Goal: Information Seeking & Learning: Learn about a topic

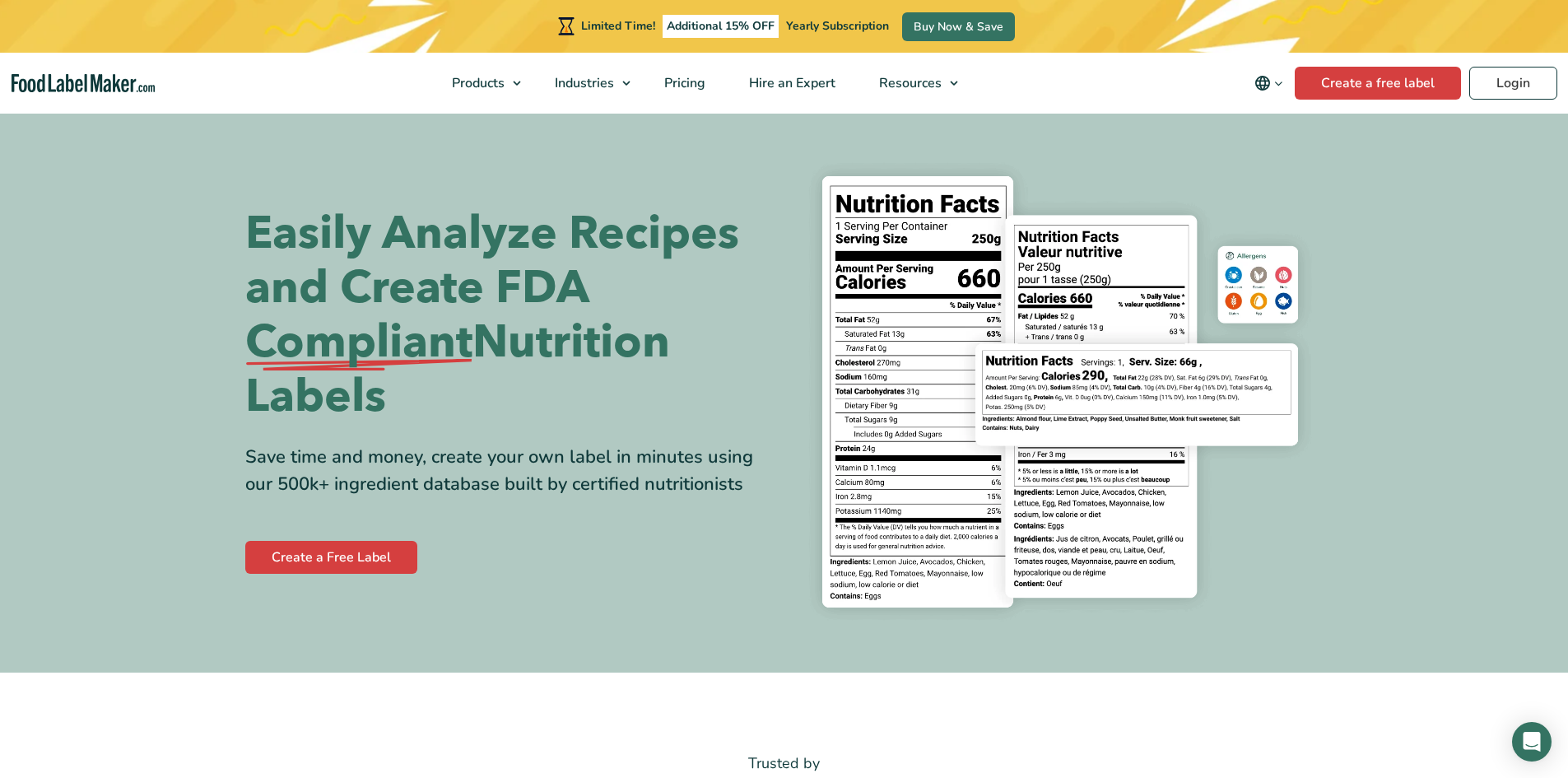
click at [102, 80] on img "Food Label Maker homepage" at bounding box center [84, 83] width 144 height 19
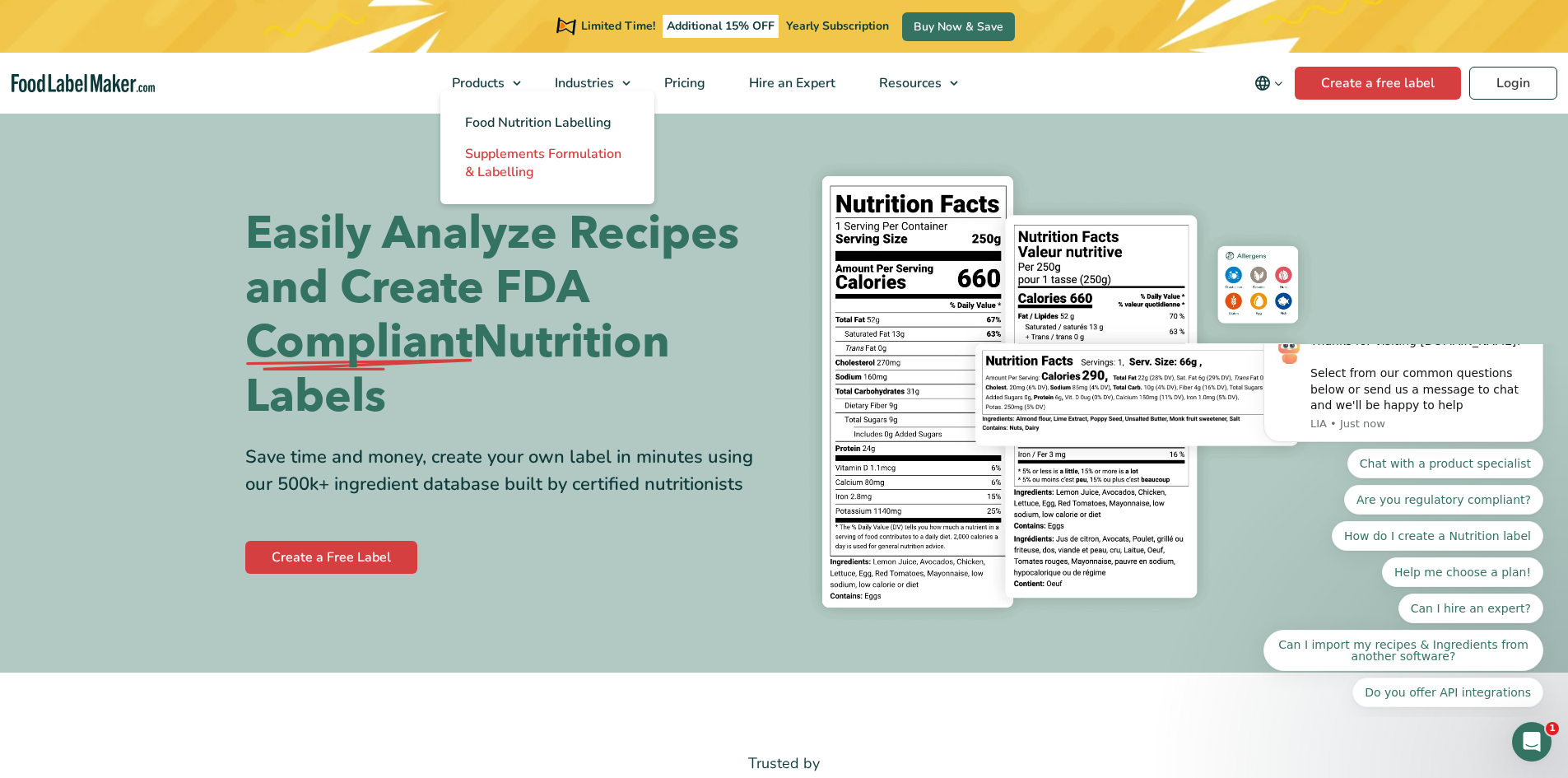
click at [530, 157] on span "Supplements Formulation & Labelling" at bounding box center [543, 163] width 157 height 36
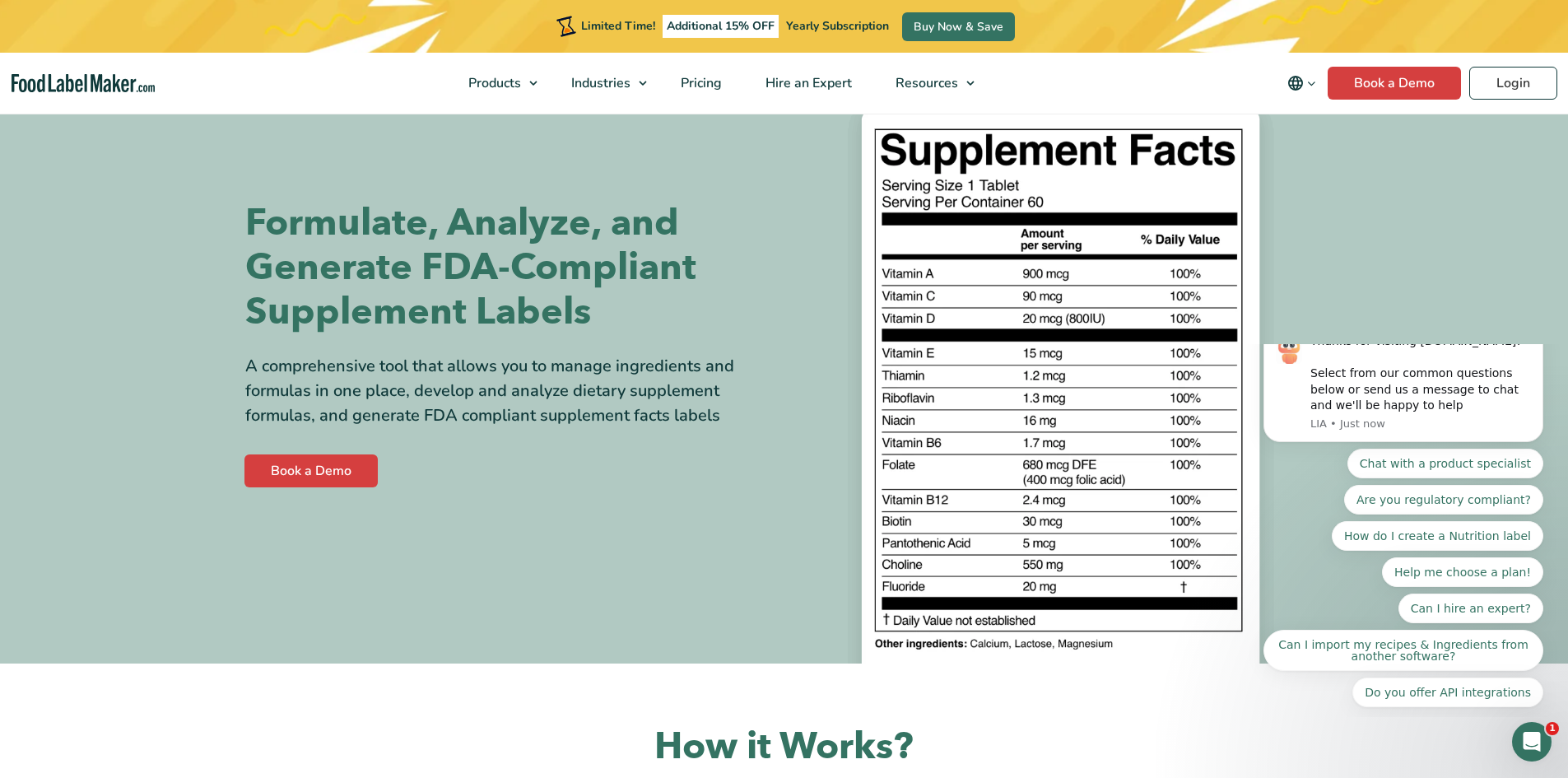
drag, startPoint x: 247, startPoint y: 366, endPoint x: 733, endPoint y: 418, distance: 488.8
click at [733, 418] on div "A comprehensive tool that allows you to manage ingredients and formulas in one …" at bounding box center [509, 391] width 527 height 74
copy div "A comprehensive tool that allows you to manage ingredients and formulas in one …"
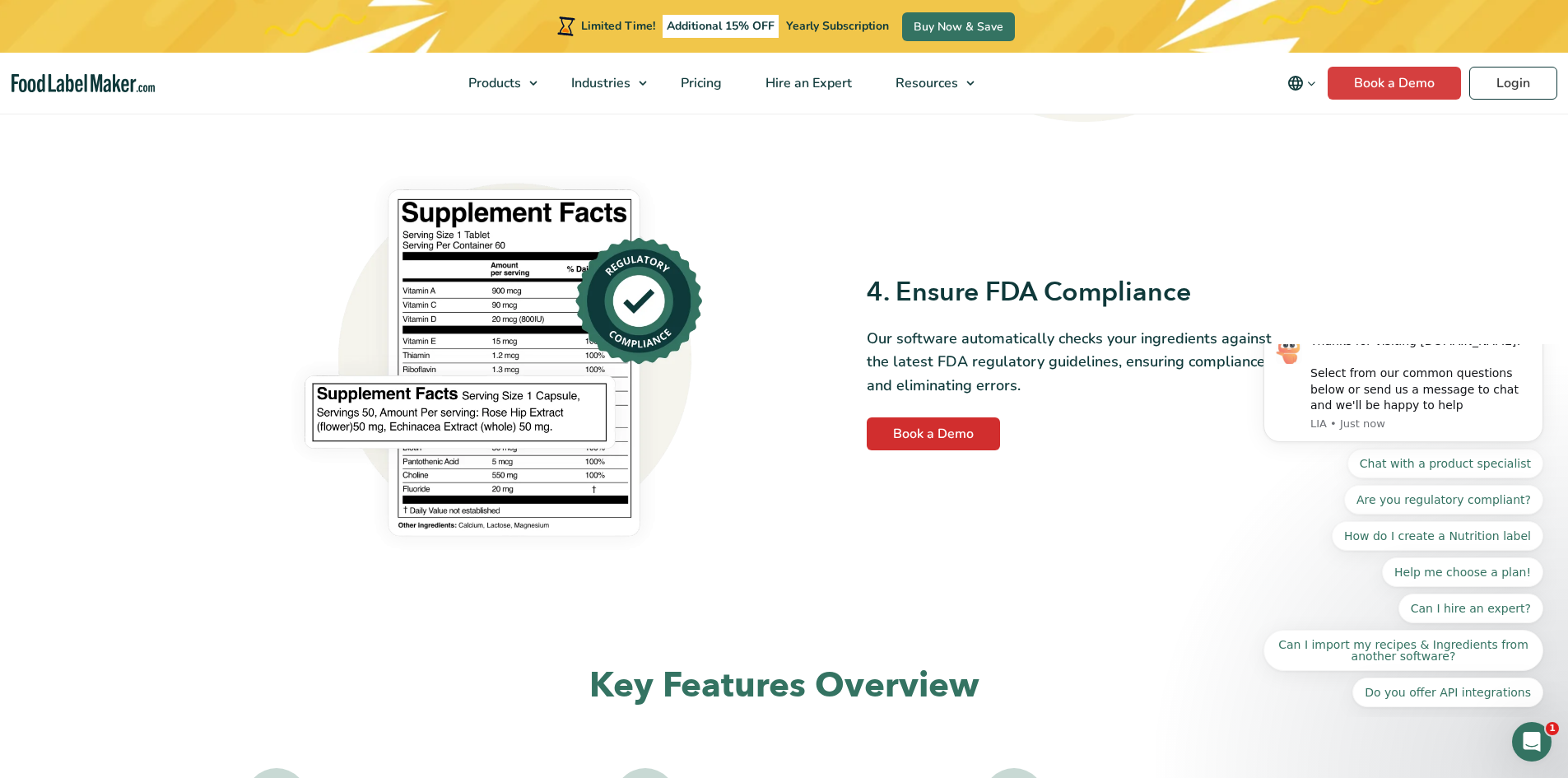
scroll to position [1977, 0]
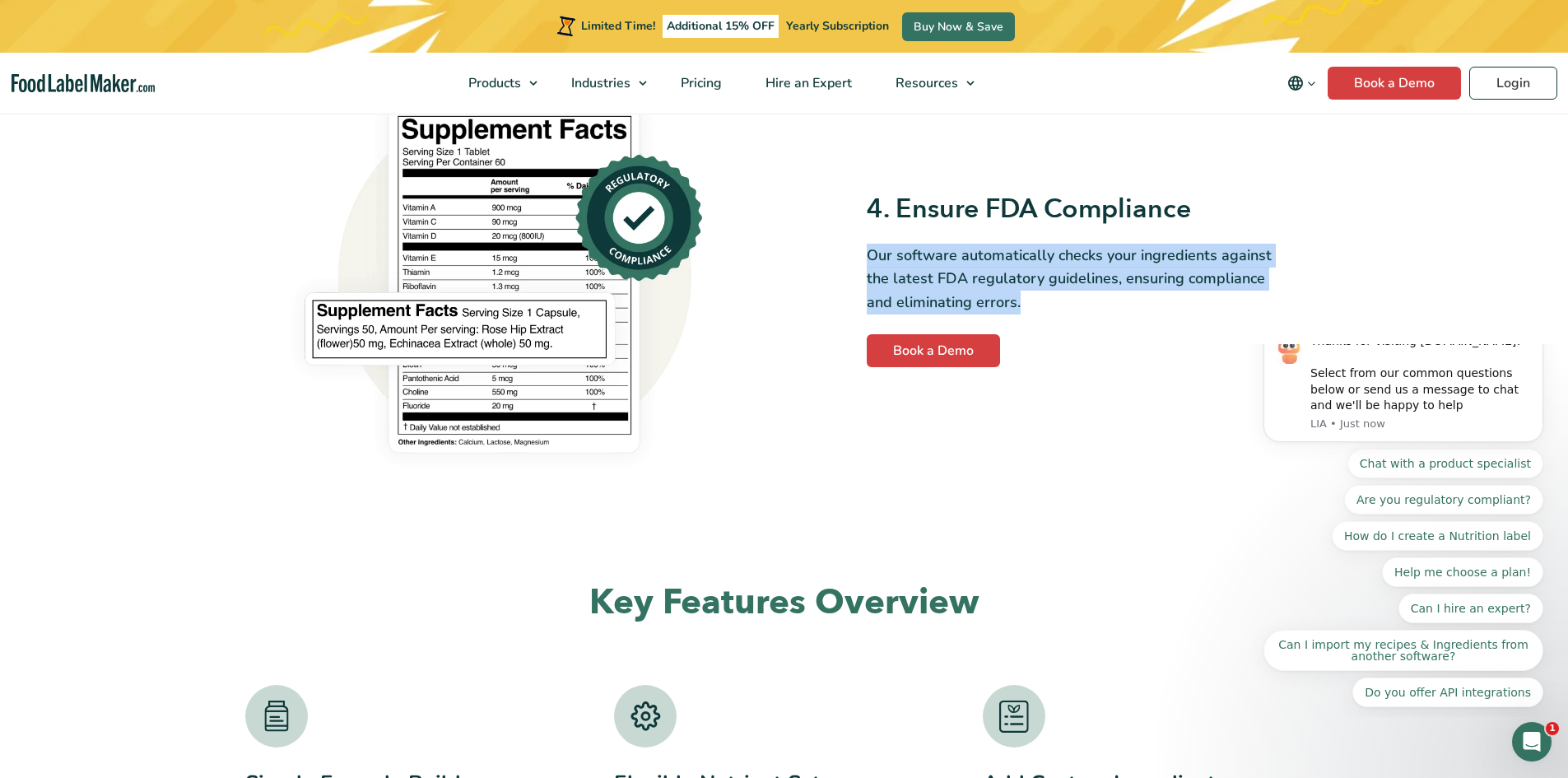
drag, startPoint x: 869, startPoint y: 257, endPoint x: 1046, endPoint y: 294, distance: 180.8
click at [1046, 294] on p "Our software automatically checks your ingredients against the latest FDA regul…" at bounding box center [1079, 279] width 426 height 70
copy p "Our software automatically checks your ingredients against the latest FDA regul…"
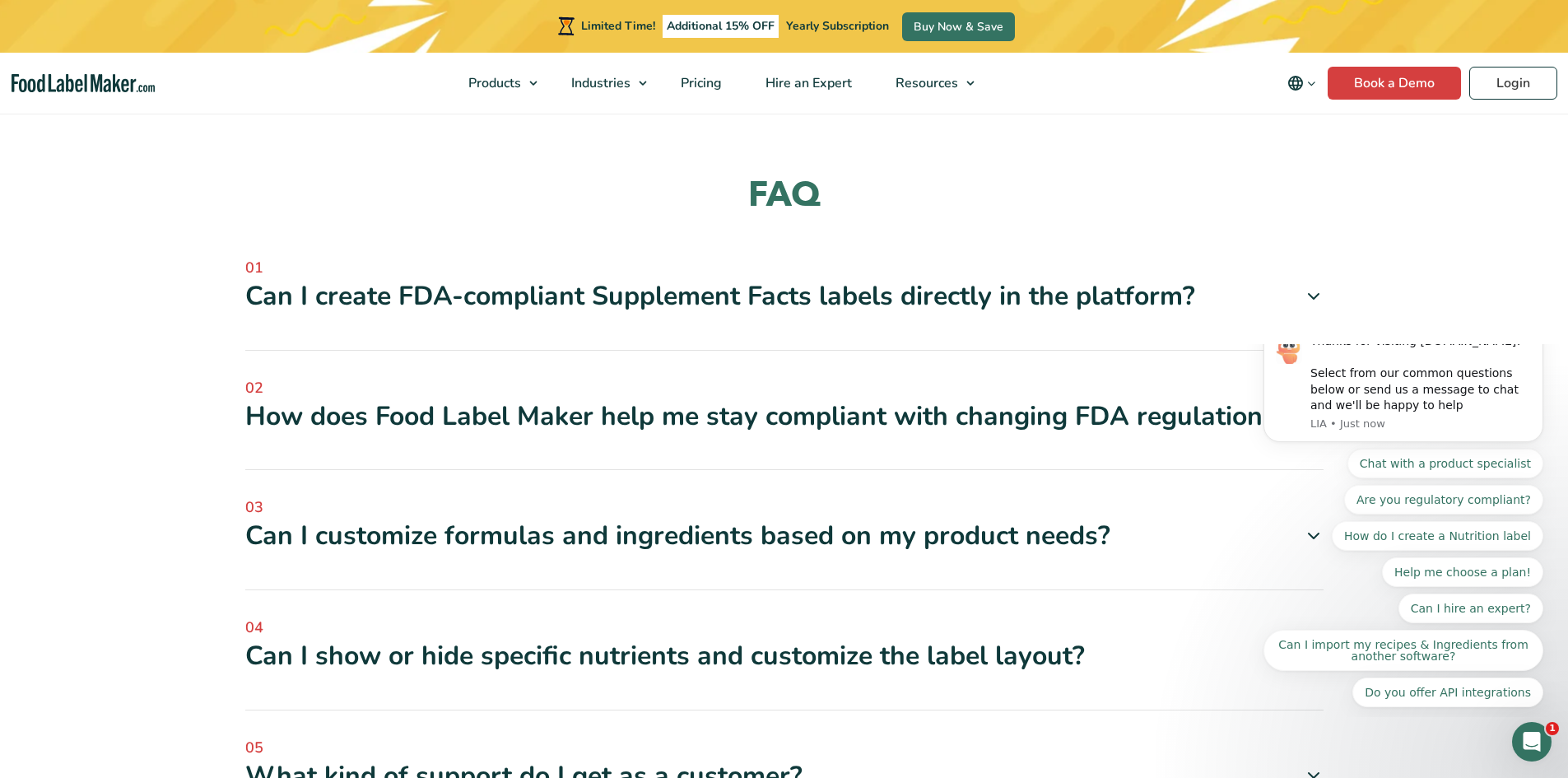
scroll to position [4283, 0]
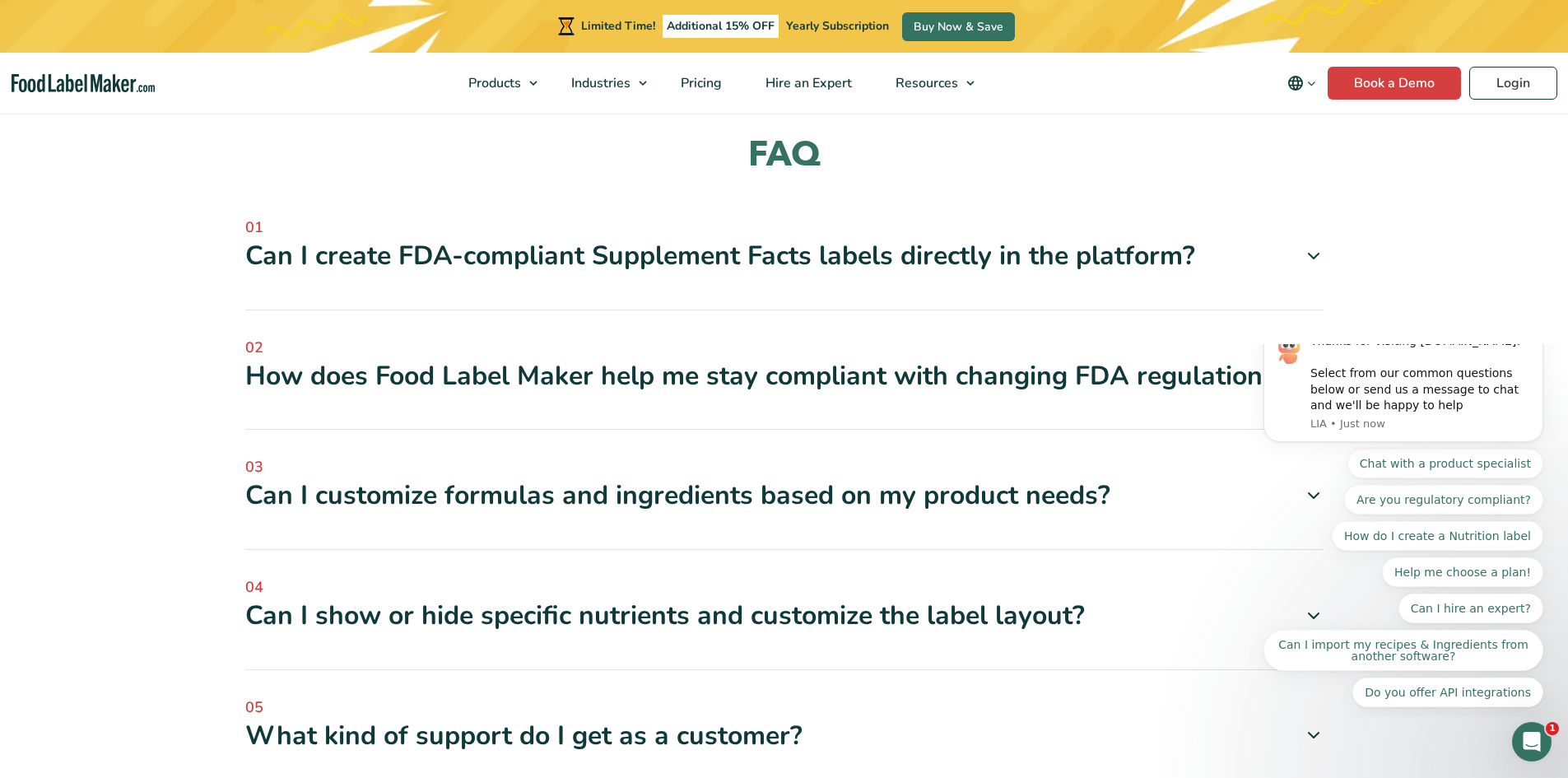
click at [662, 242] on div "Can I create FDA-compliant Supplement Facts labels directly in the platform?" at bounding box center [784, 256] width 1079 height 34
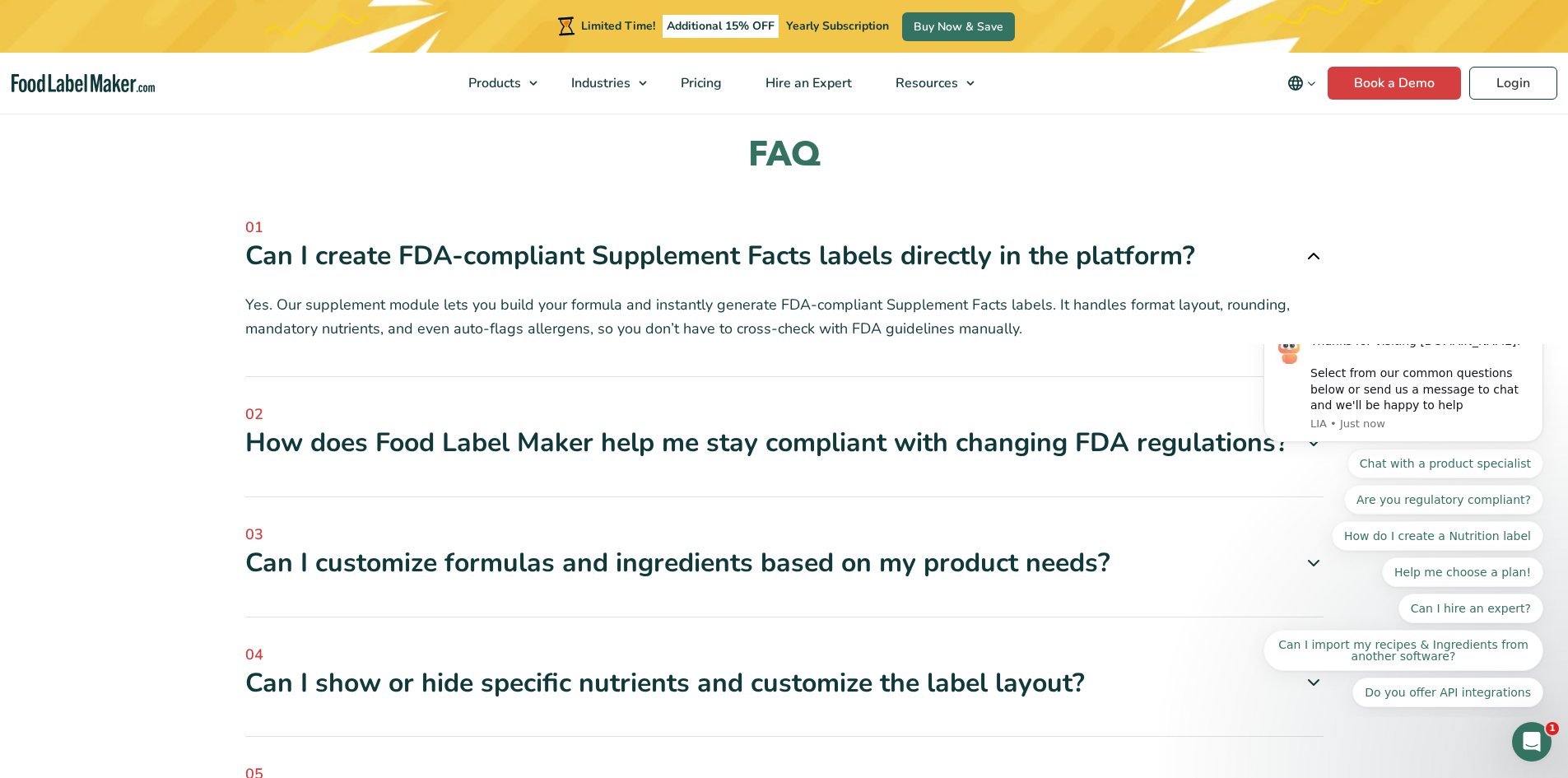
click at [627, 293] on p "Yes. Our supplement module lets you build your formula and instantly generate F…" at bounding box center [784, 317] width 1079 height 48
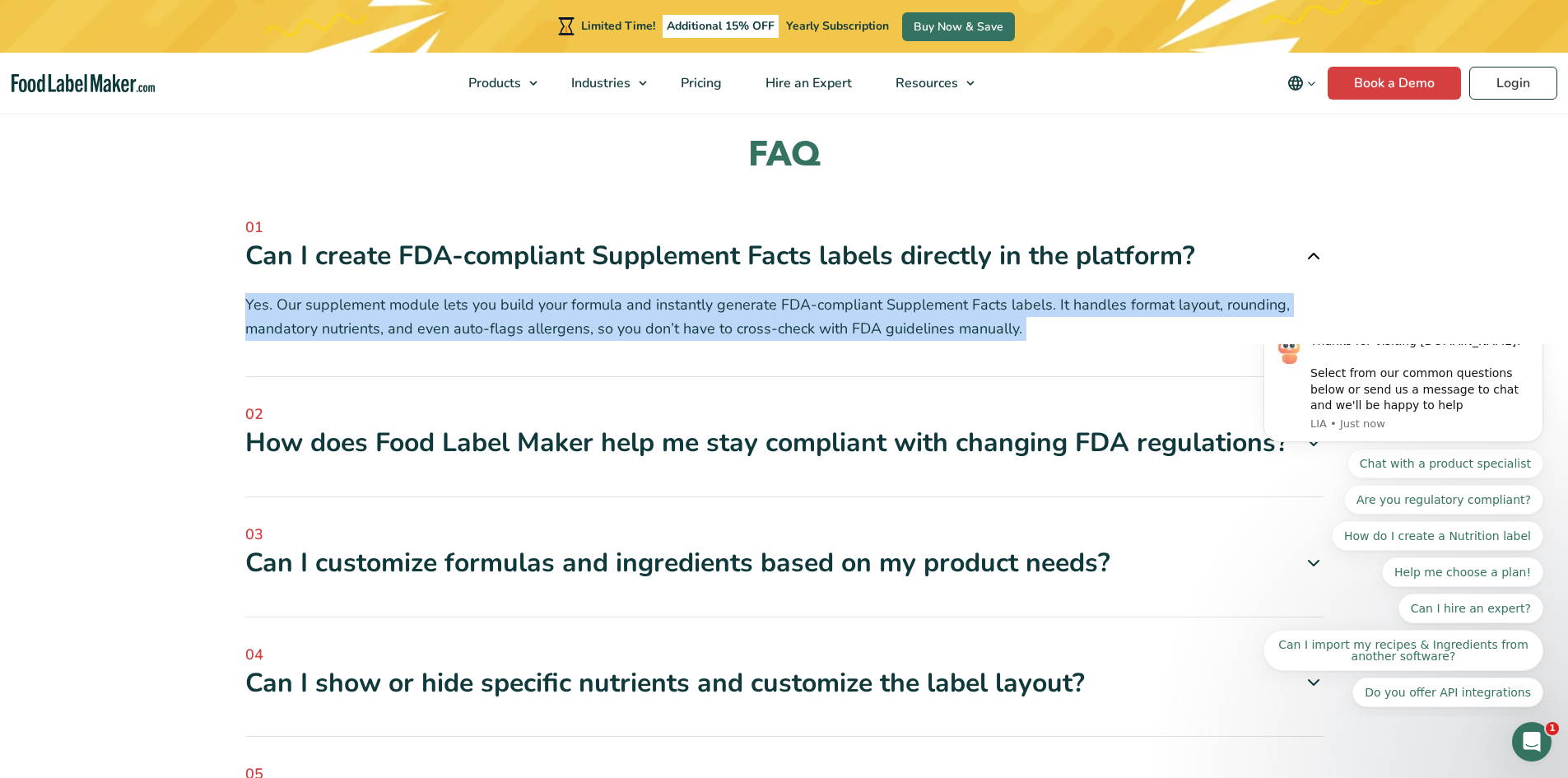
click at [627, 293] on p "Yes. Our supplement module lets you build your formula and instantly generate F…" at bounding box center [784, 317] width 1079 height 48
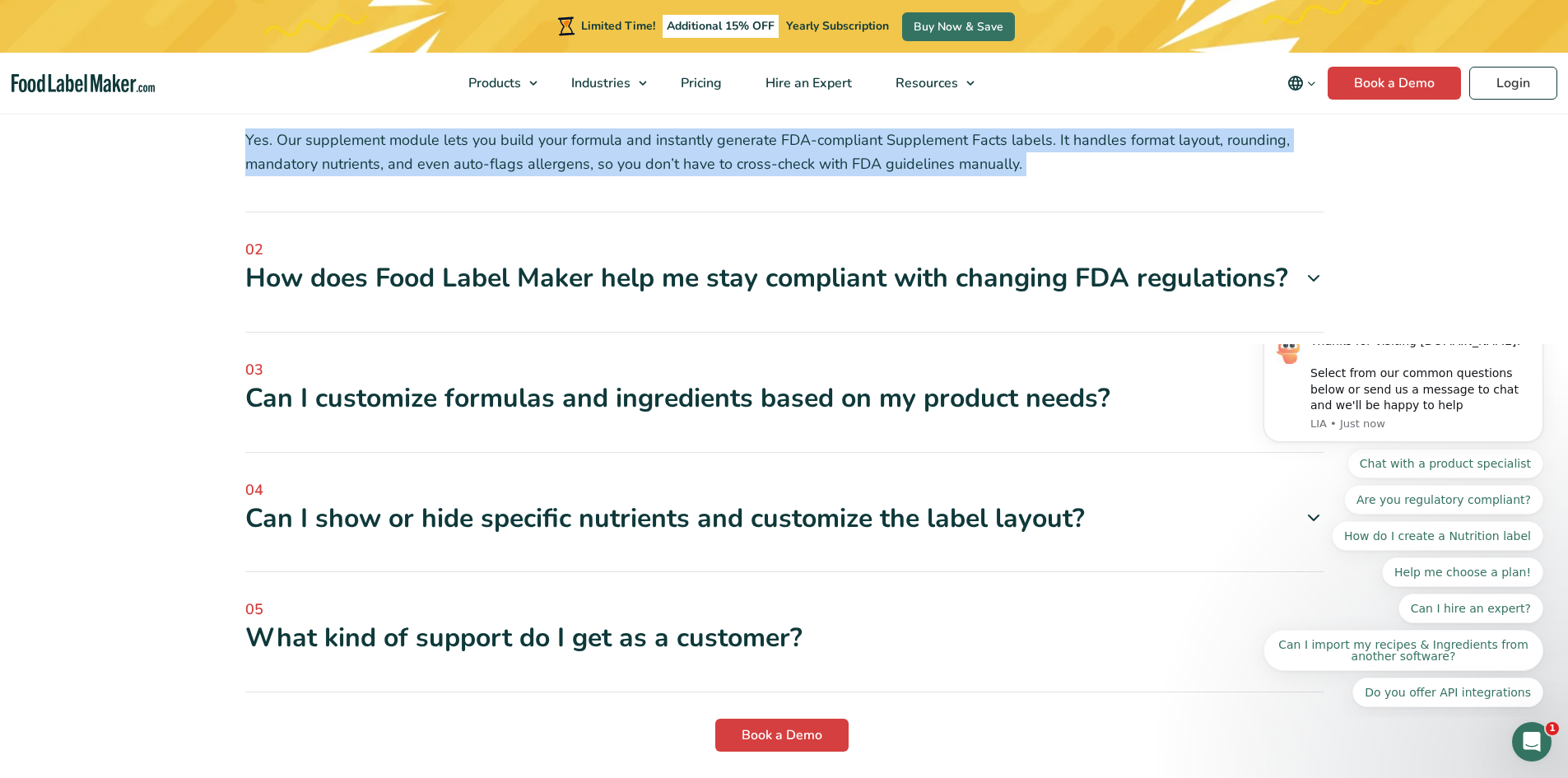
click at [641, 264] on div "How does Food Label Maker help me stay compliant with changing FDA regulations?" at bounding box center [784, 277] width 1079 height 34
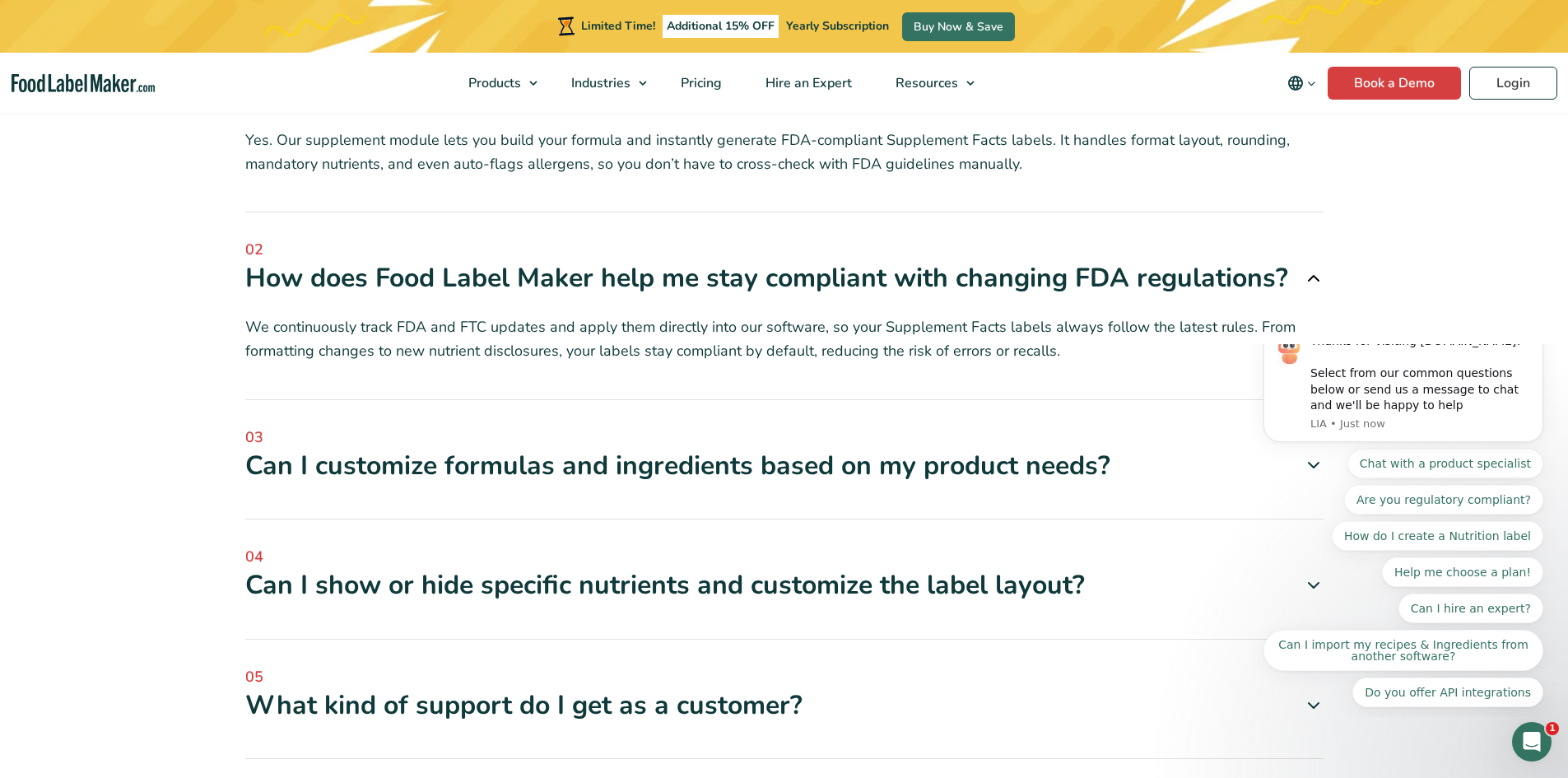
click at [610, 315] on p "We continuously track FDA and FTC updates and apply them directly into our soft…" at bounding box center [784, 339] width 1079 height 48
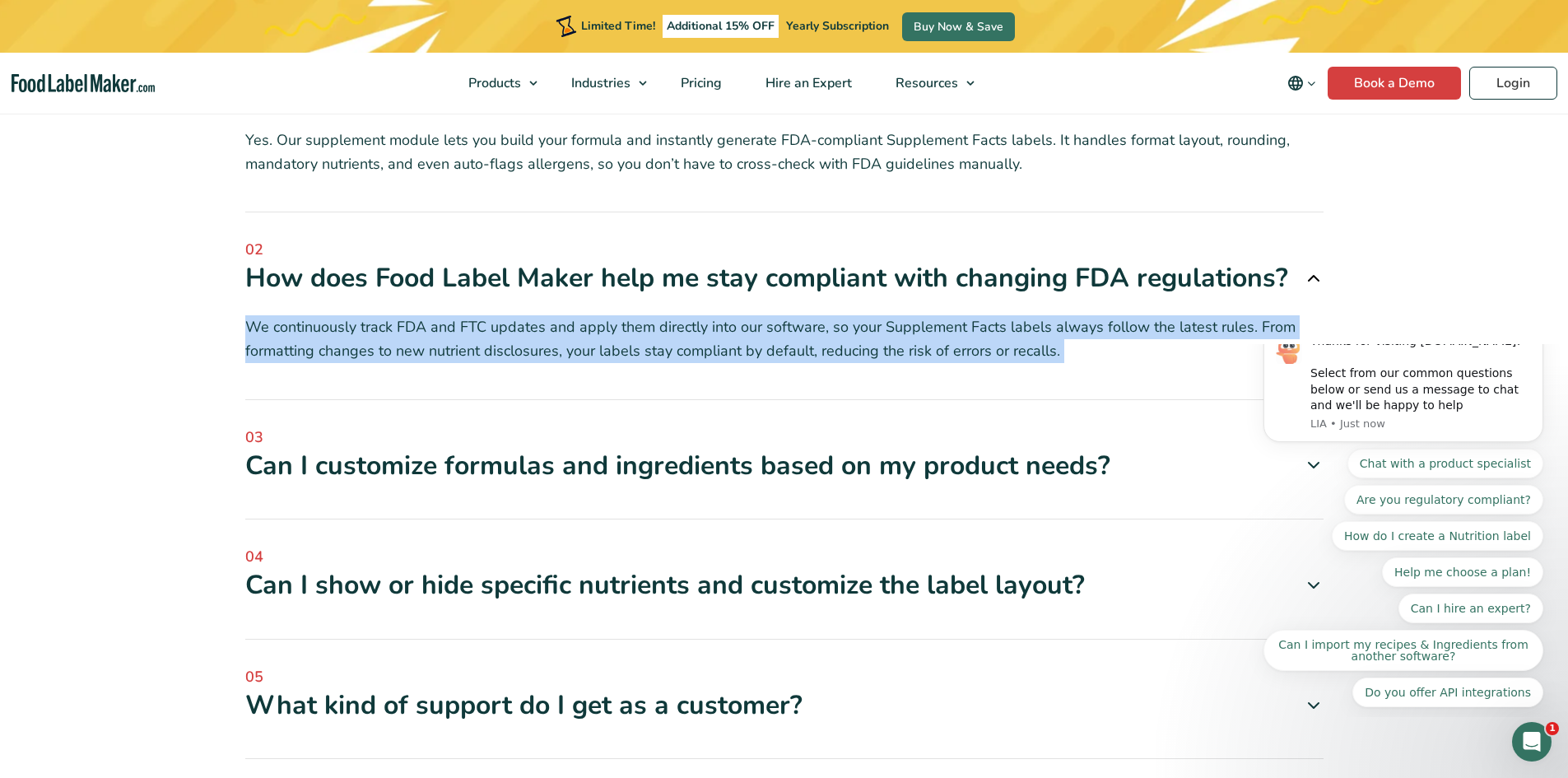
click at [610, 315] on p "We continuously track FDA and FTC updates and apply them directly into our soft…" at bounding box center [784, 339] width 1079 height 48
copy div "We continuously track FDA and FTC updates and apply them directly into our soft…"
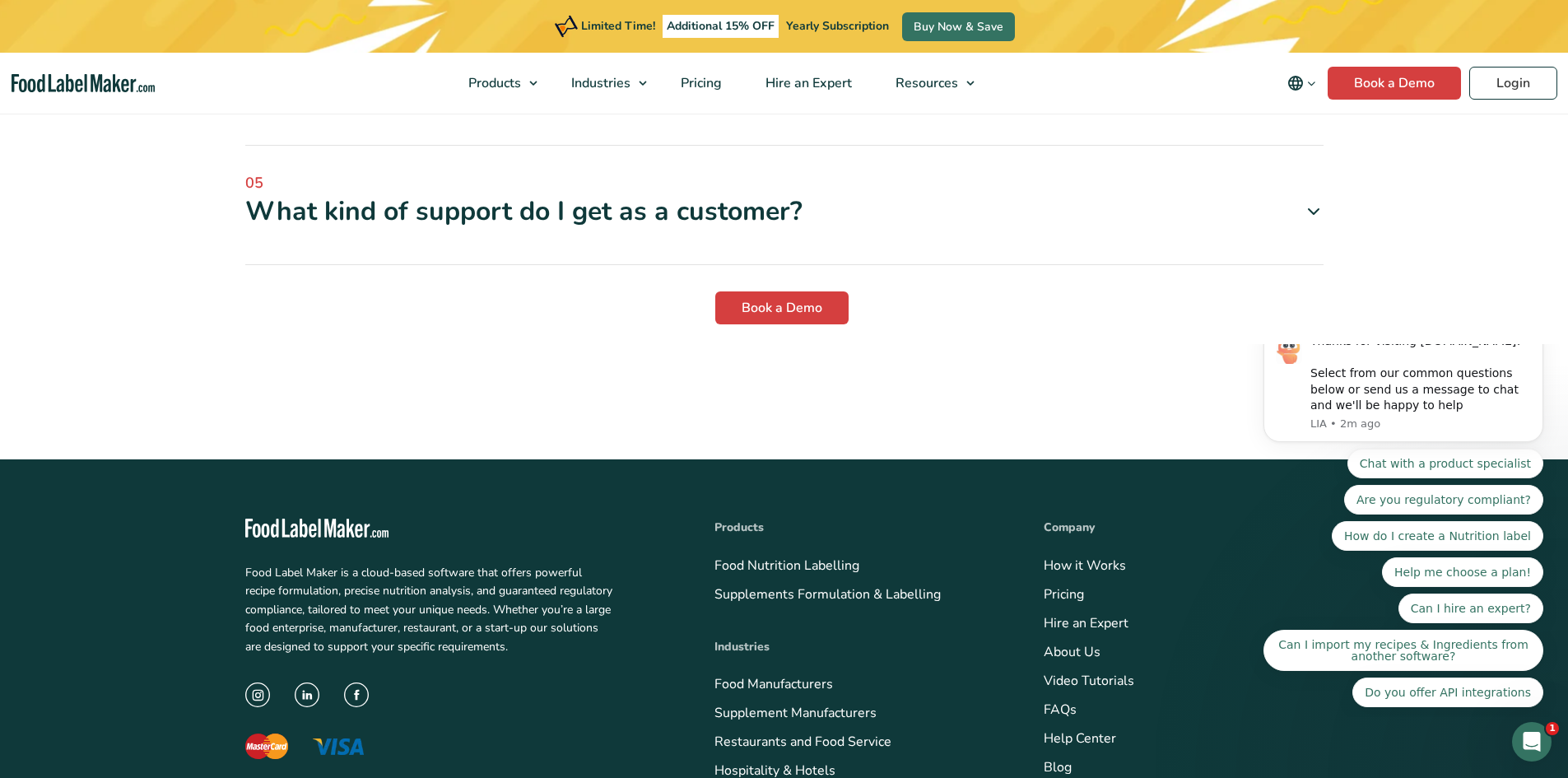
scroll to position [4530, 0]
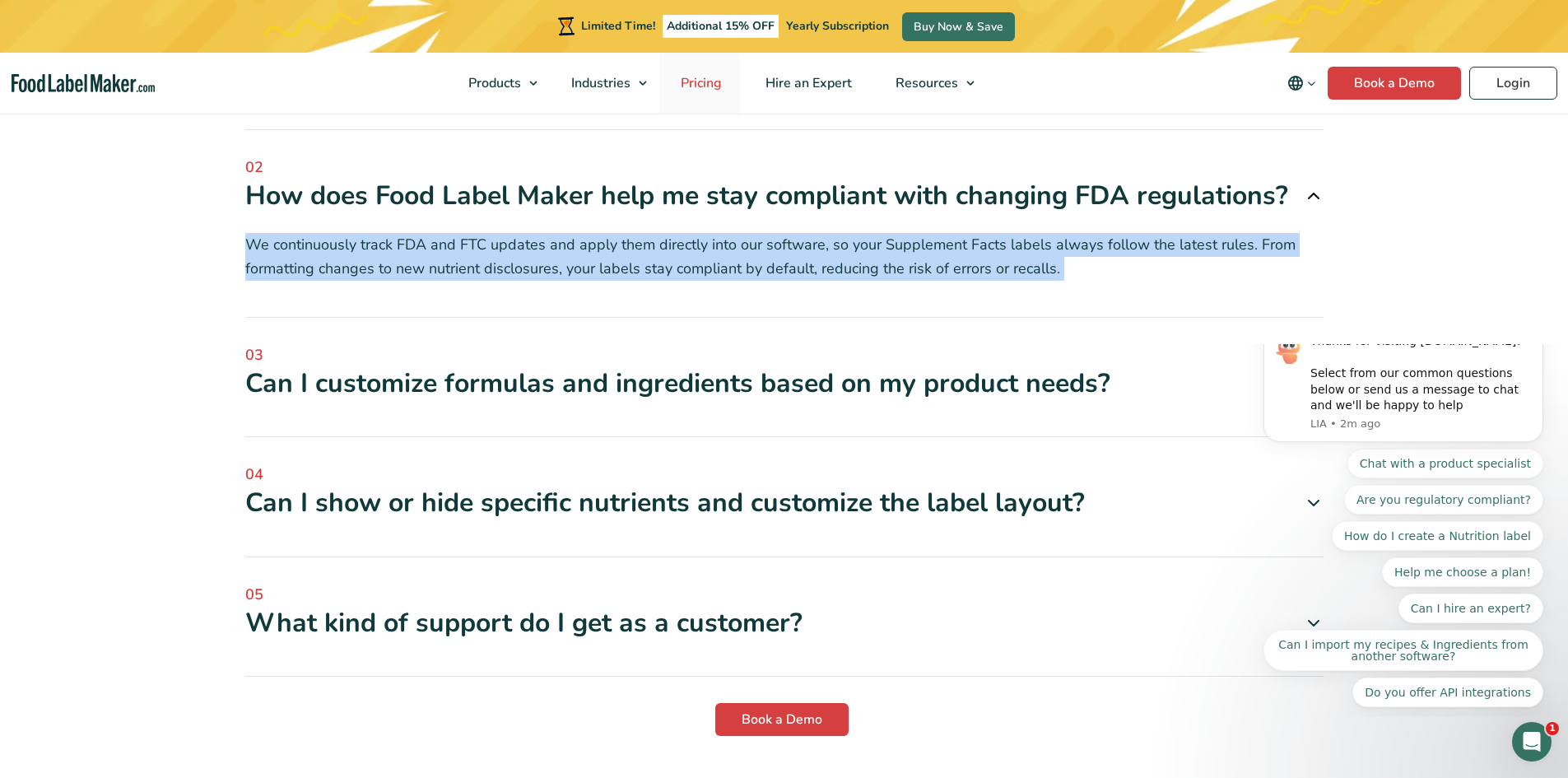
click at [689, 89] on span "Pricing" at bounding box center [700, 83] width 48 height 18
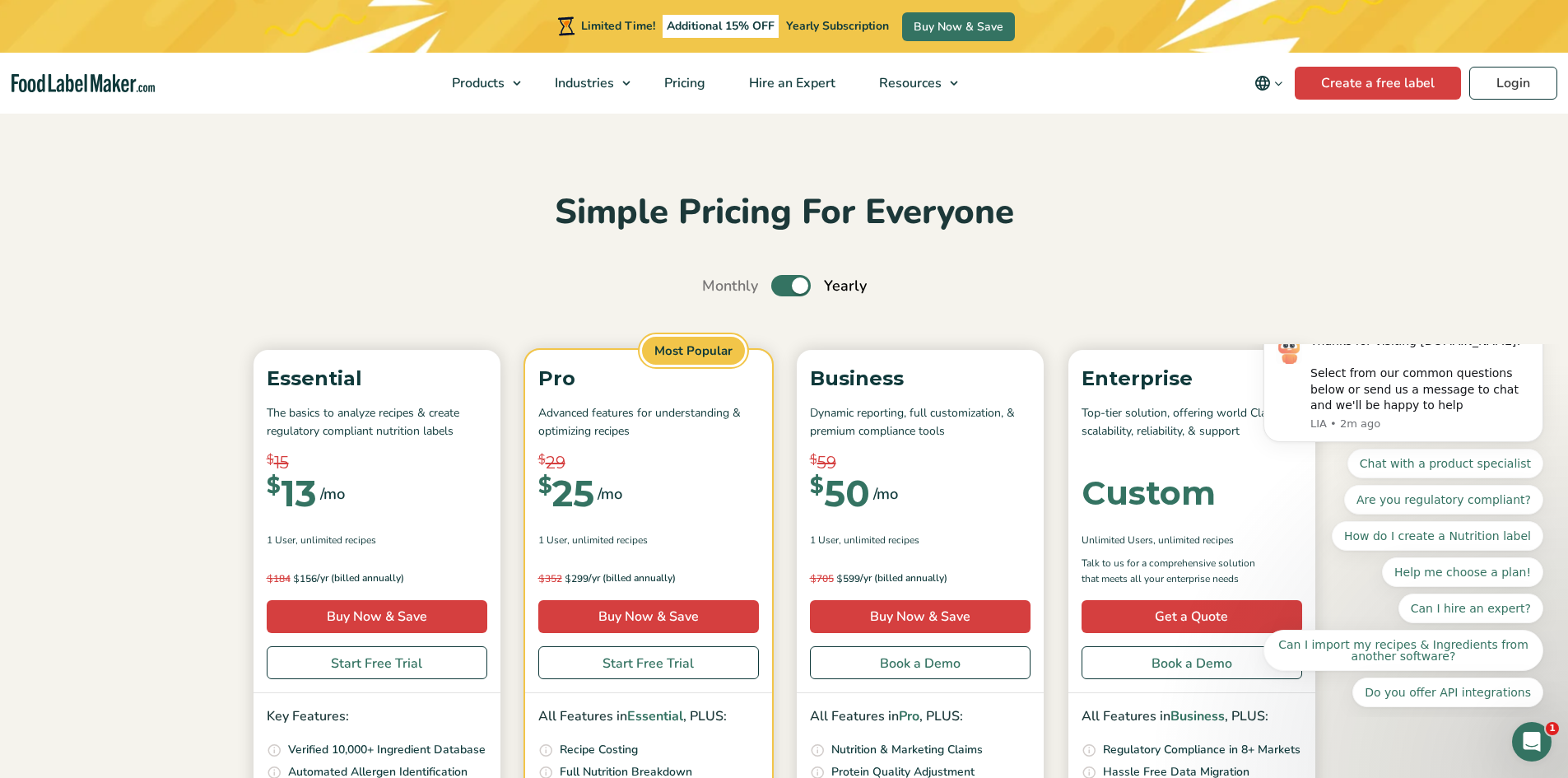
click at [796, 290] on label "Toggle" at bounding box center [791, 286] width 39 height 22
click at [717, 290] on input "Toggle" at bounding box center [711, 286] width 11 height 11
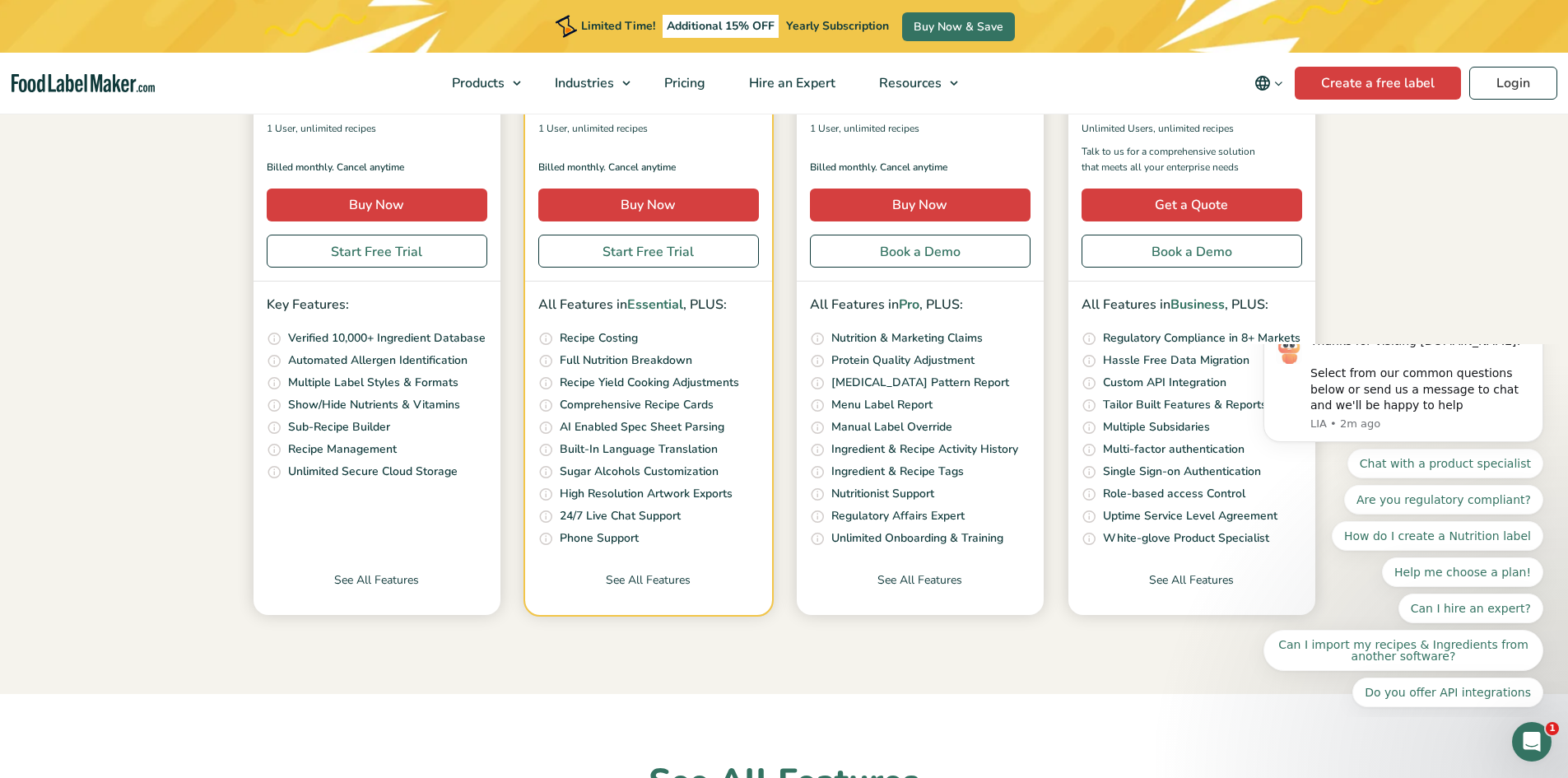
scroll to position [164, 0]
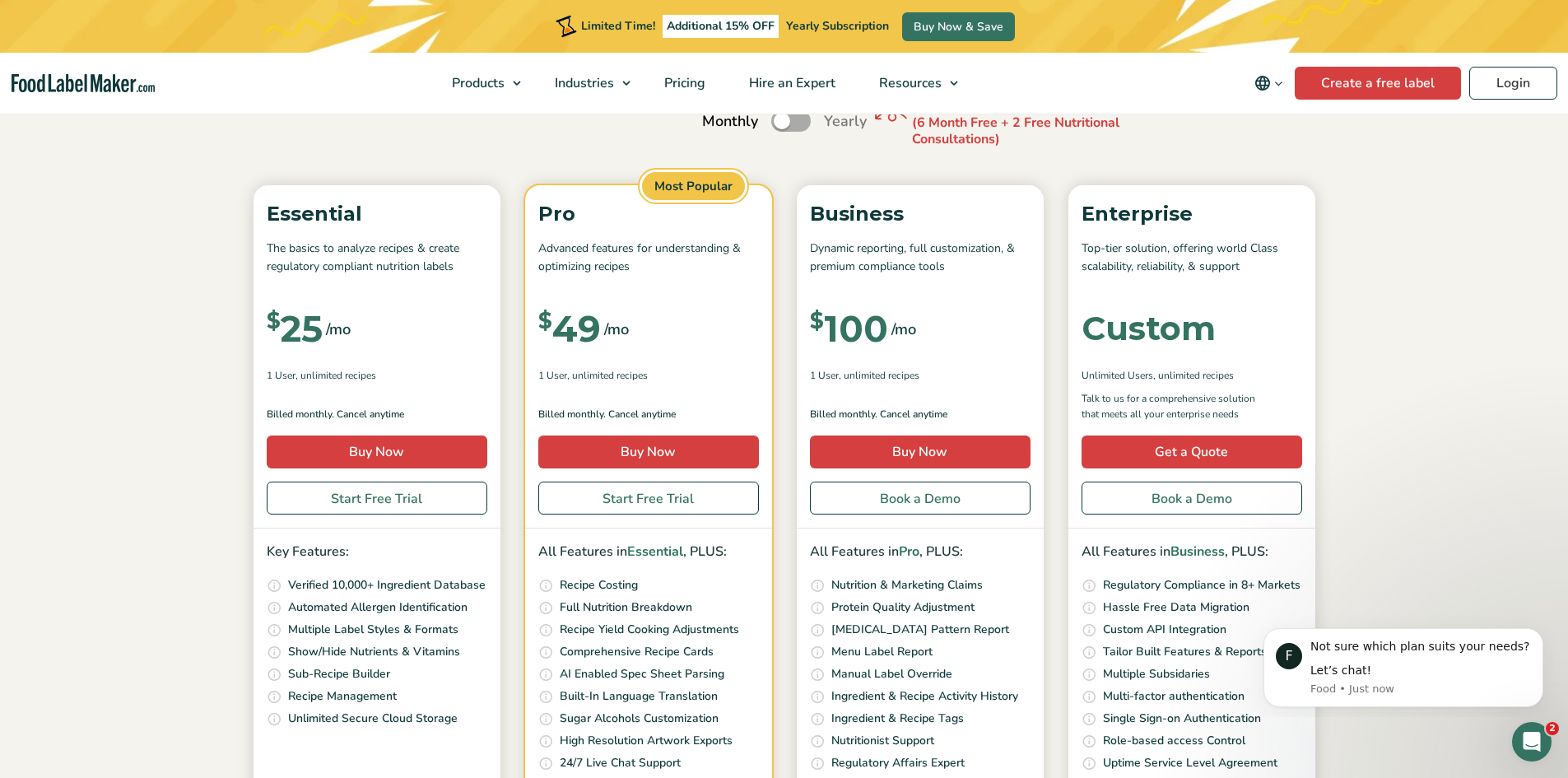
click at [436, 231] on div "Essential The basics to analyze recipes & create regulatory compliant nutrition…" at bounding box center [377, 357] width 247 height 344
drag, startPoint x: 528, startPoint y: 356, endPoint x: 610, endPoint y: 384, distance: 86.6
click at [528, 356] on div "Pro Advanced features for understanding & optimizing recipes $ 29 $ 25 /mo $ 49…" at bounding box center [649, 357] width 247 height 344
drag, startPoint x: 678, startPoint y: 412, endPoint x: 612, endPoint y: 418, distance: 66.3
click at [612, 418] on p "Billed monthly. Cancel anytime" at bounding box center [648, 414] width 220 height 16
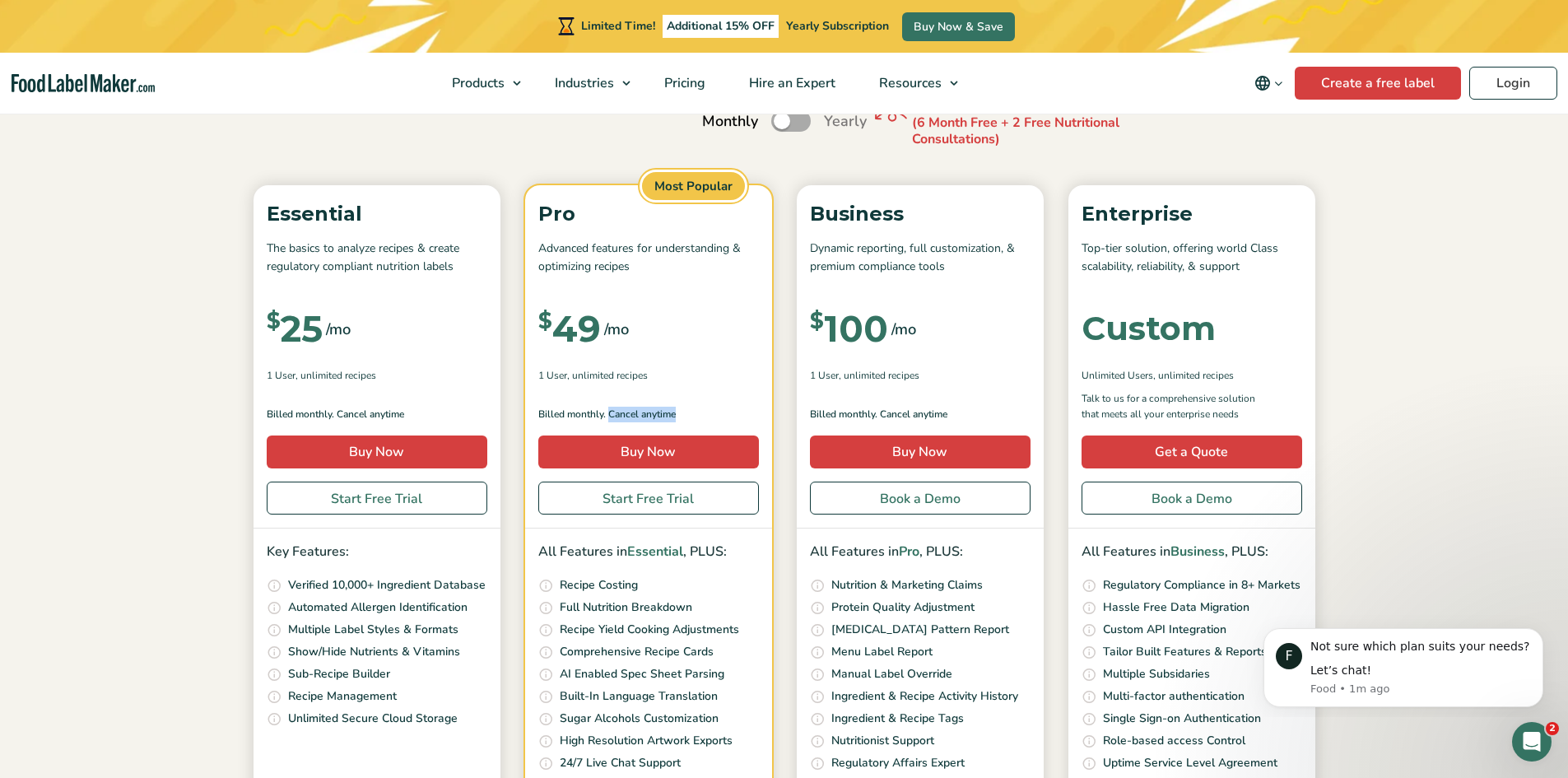
copy p "Cancel anytime"
drag, startPoint x: 779, startPoint y: 117, endPoint x: 827, endPoint y: 214, distance: 108.2
click at [779, 117] on label "Toggle" at bounding box center [791, 122] width 39 height 22
click at [717, 117] on input "Toggle" at bounding box center [711, 122] width 11 height 11
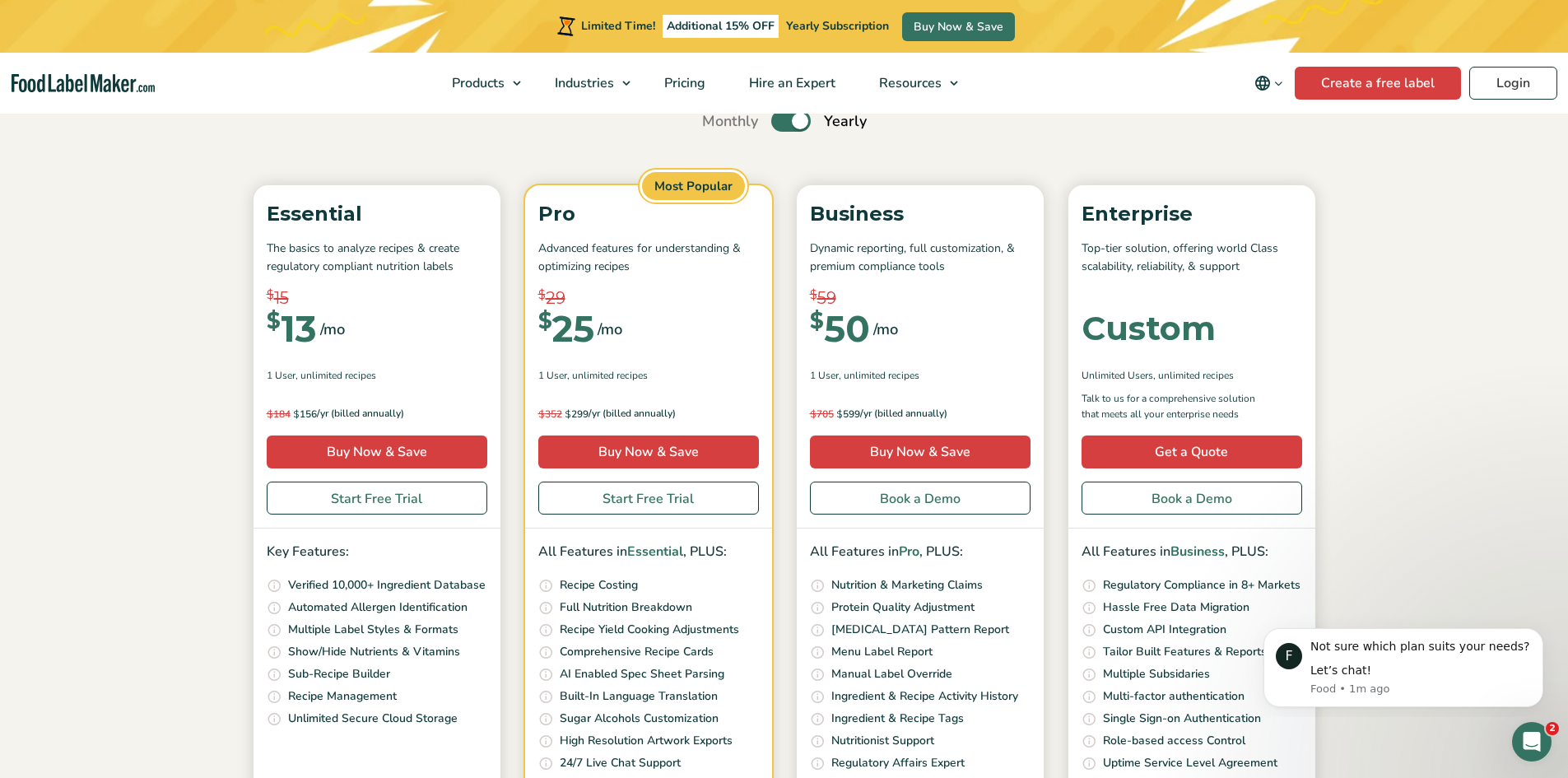
scroll to position [0, 0]
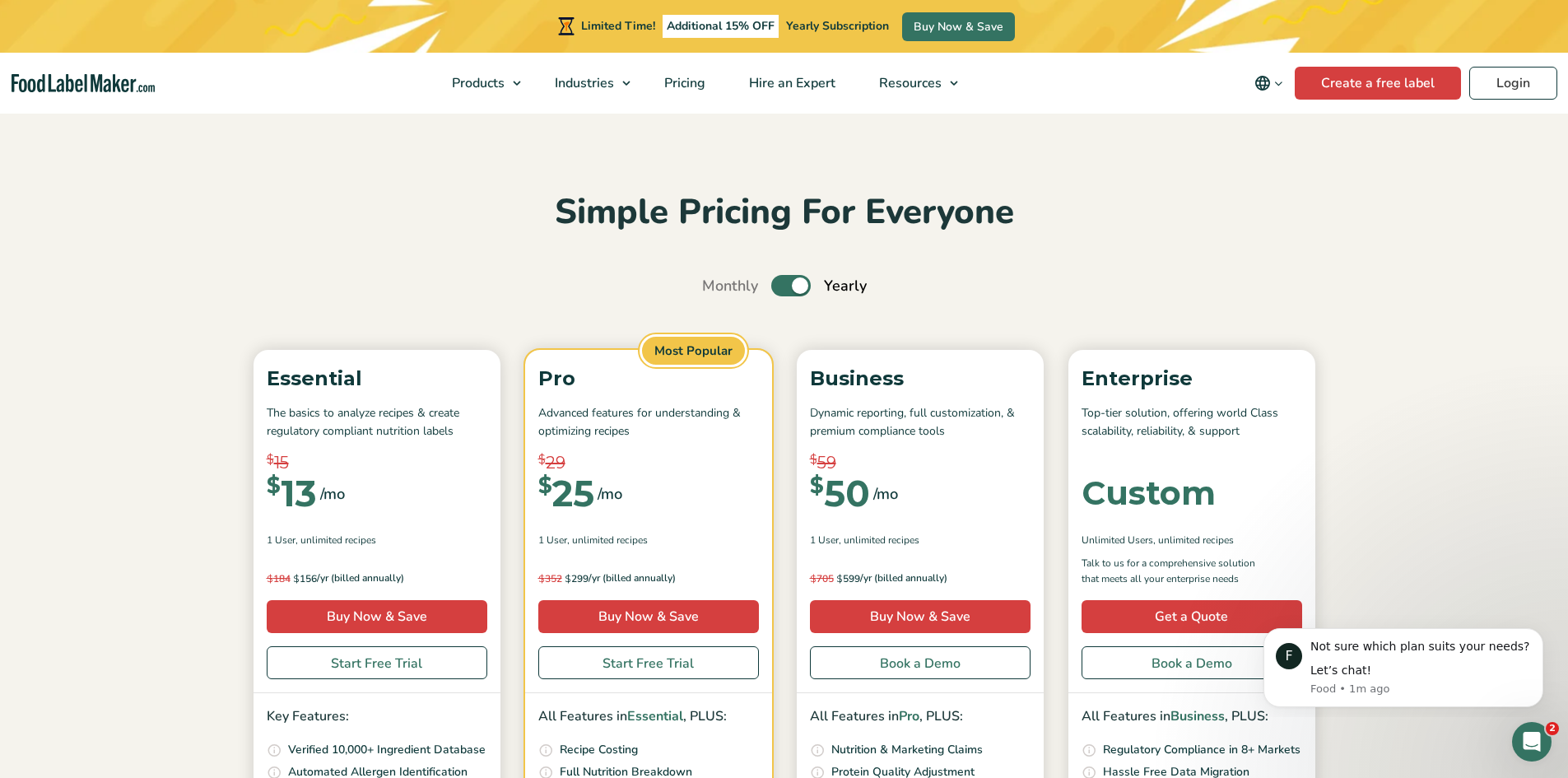
click at [779, 288] on label "Toggle" at bounding box center [791, 286] width 39 height 22
click at [717, 288] on input "Toggle" at bounding box center [711, 286] width 11 height 11
checkbox input "false"
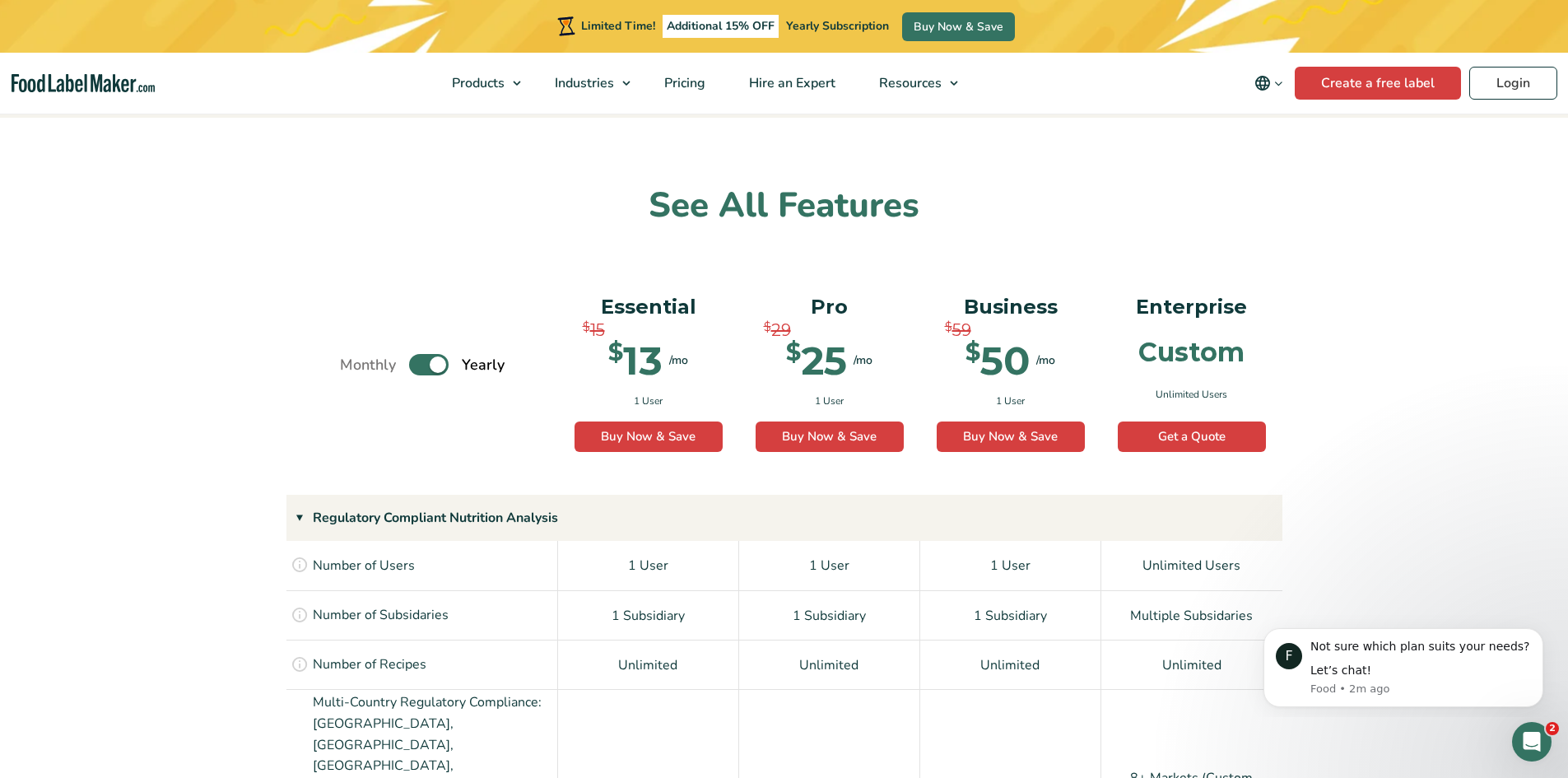
scroll to position [1153, 0]
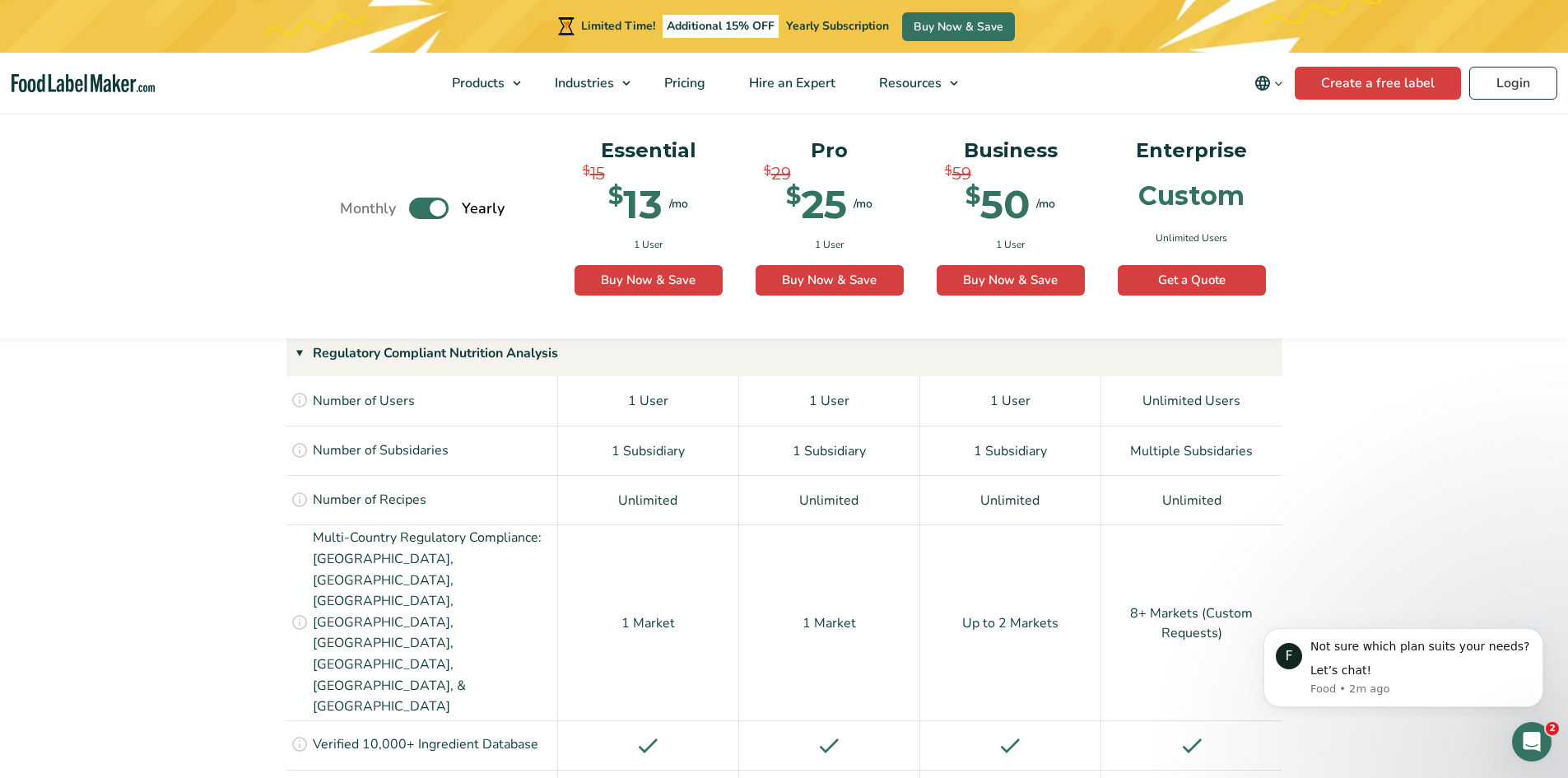
click at [416, 209] on label "Toggle" at bounding box center [428, 210] width 39 height 22
click at [354, 209] on input "Toggle" at bounding box center [349, 209] width 11 height 11
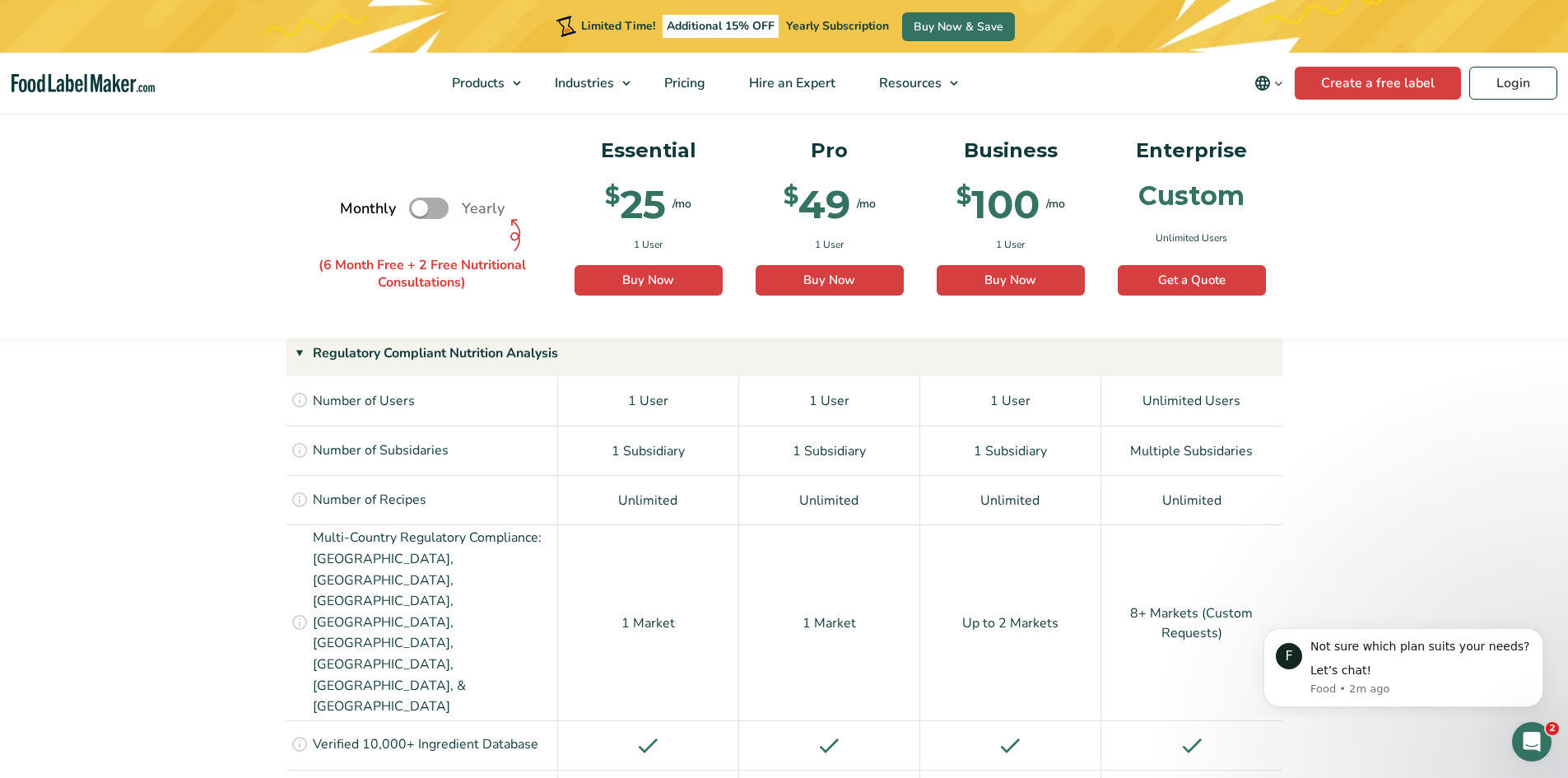
click at [423, 210] on label "Toggle" at bounding box center [428, 210] width 39 height 22
click at [354, 210] on input "Toggle" at bounding box center [349, 209] width 11 height 11
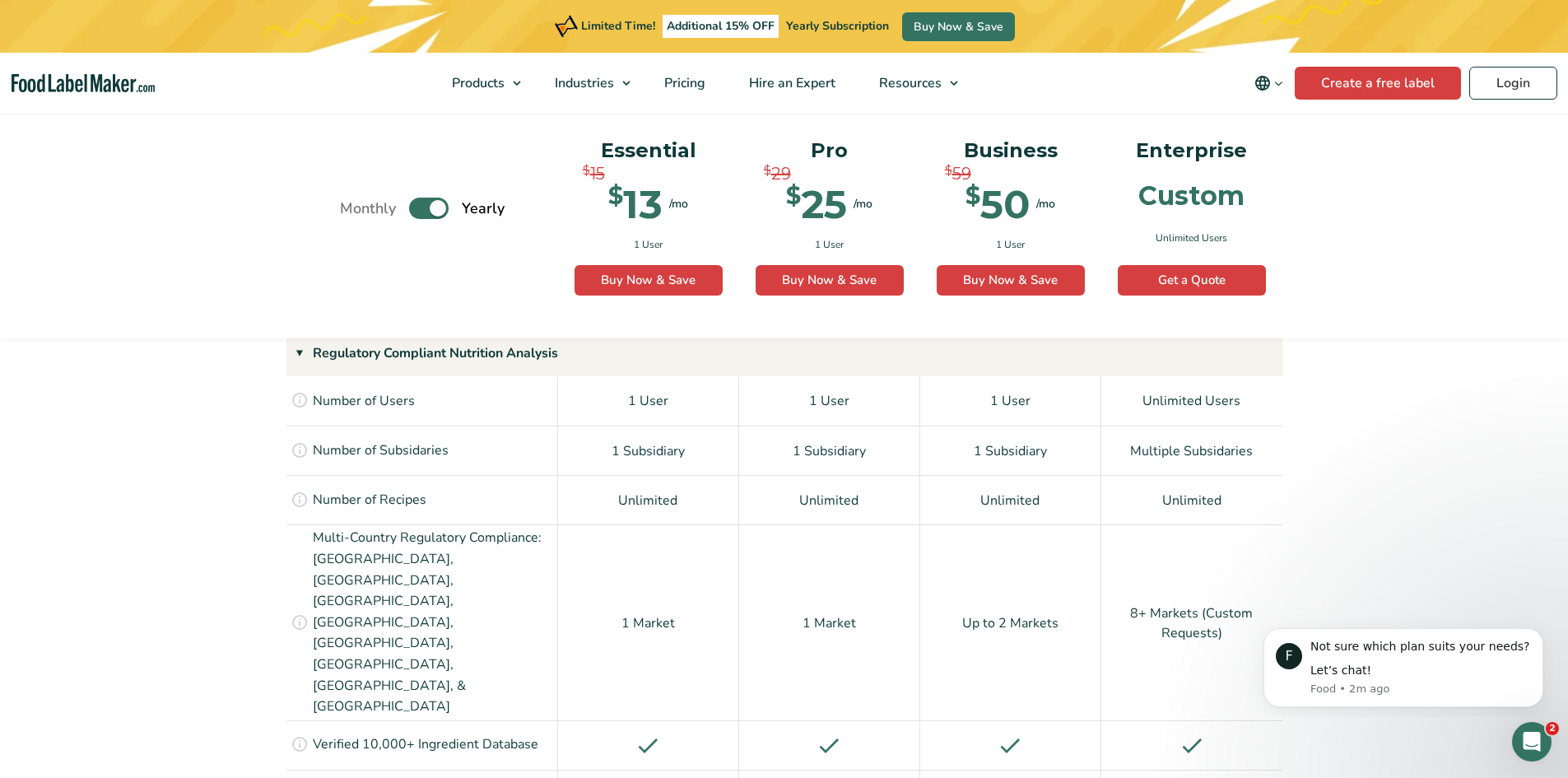
click at [423, 210] on label "Toggle" at bounding box center [428, 210] width 39 height 22
click at [354, 210] on input "Toggle" at bounding box center [349, 209] width 11 height 11
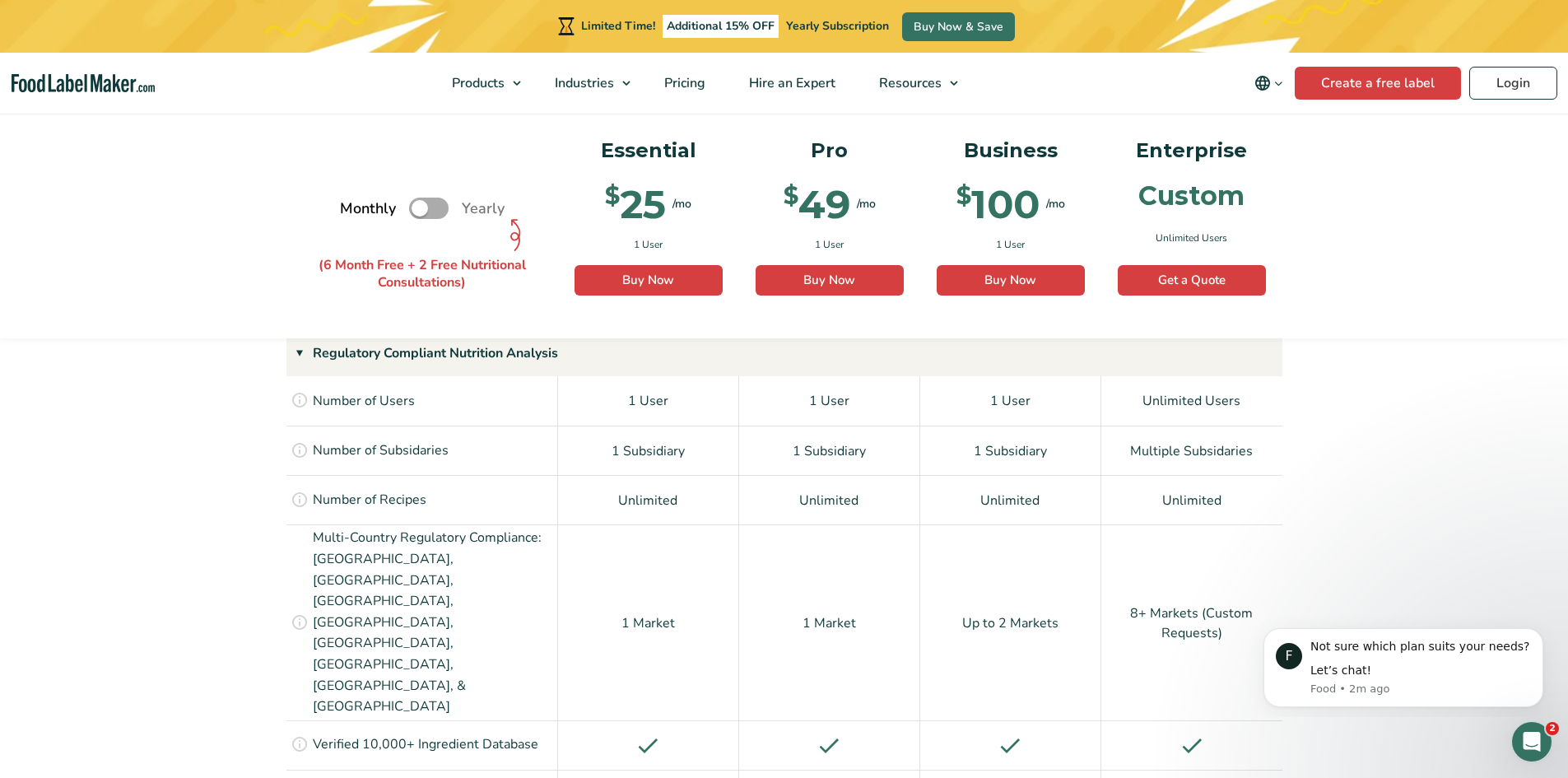
click at [424, 210] on label "Toggle" at bounding box center [428, 210] width 39 height 22
click at [354, 210] on input "Toggle" at bounding box center [349, 209] width 11 height 11
checkbox input "true"
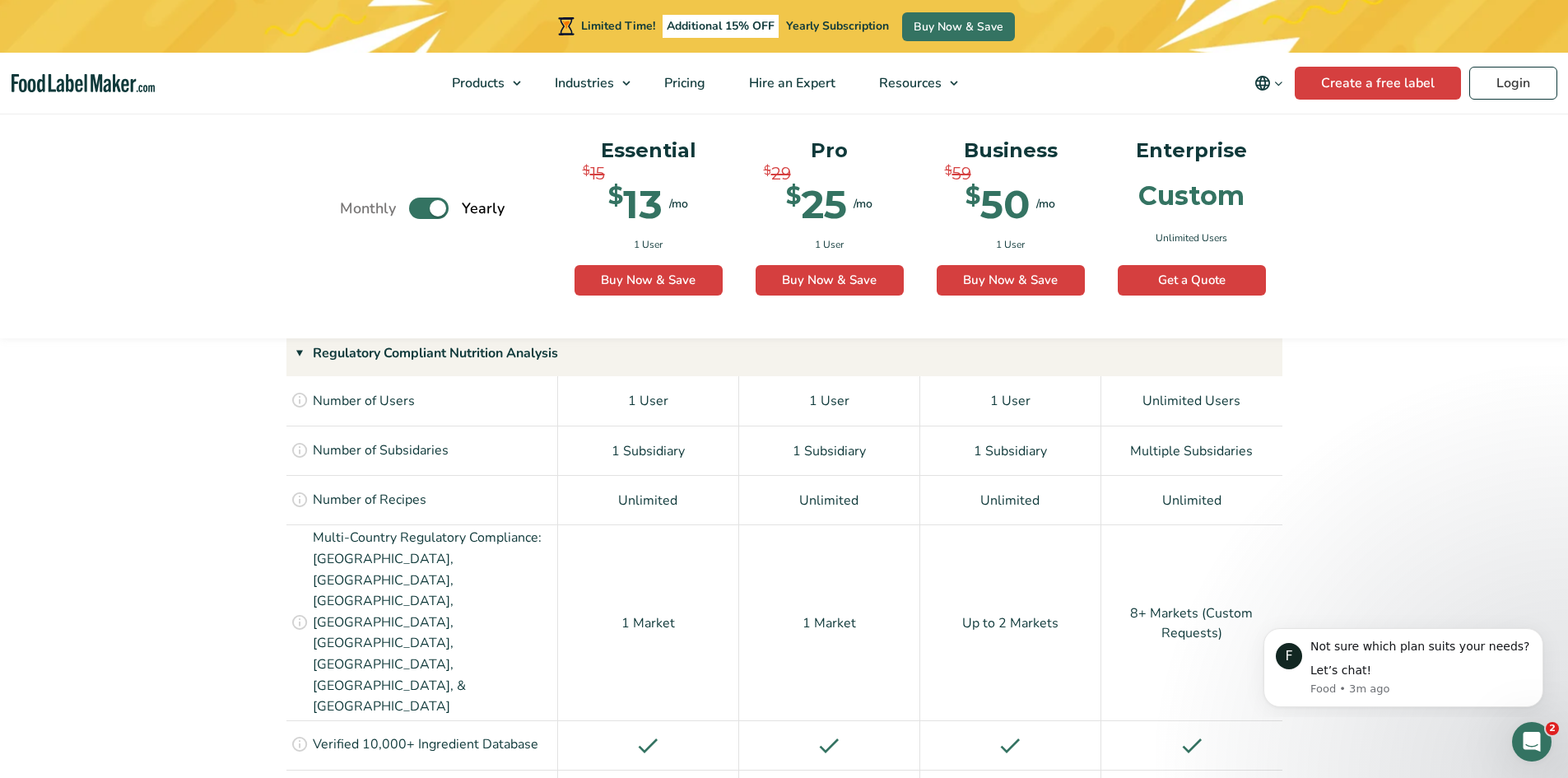
scroll to position [1071, 0]
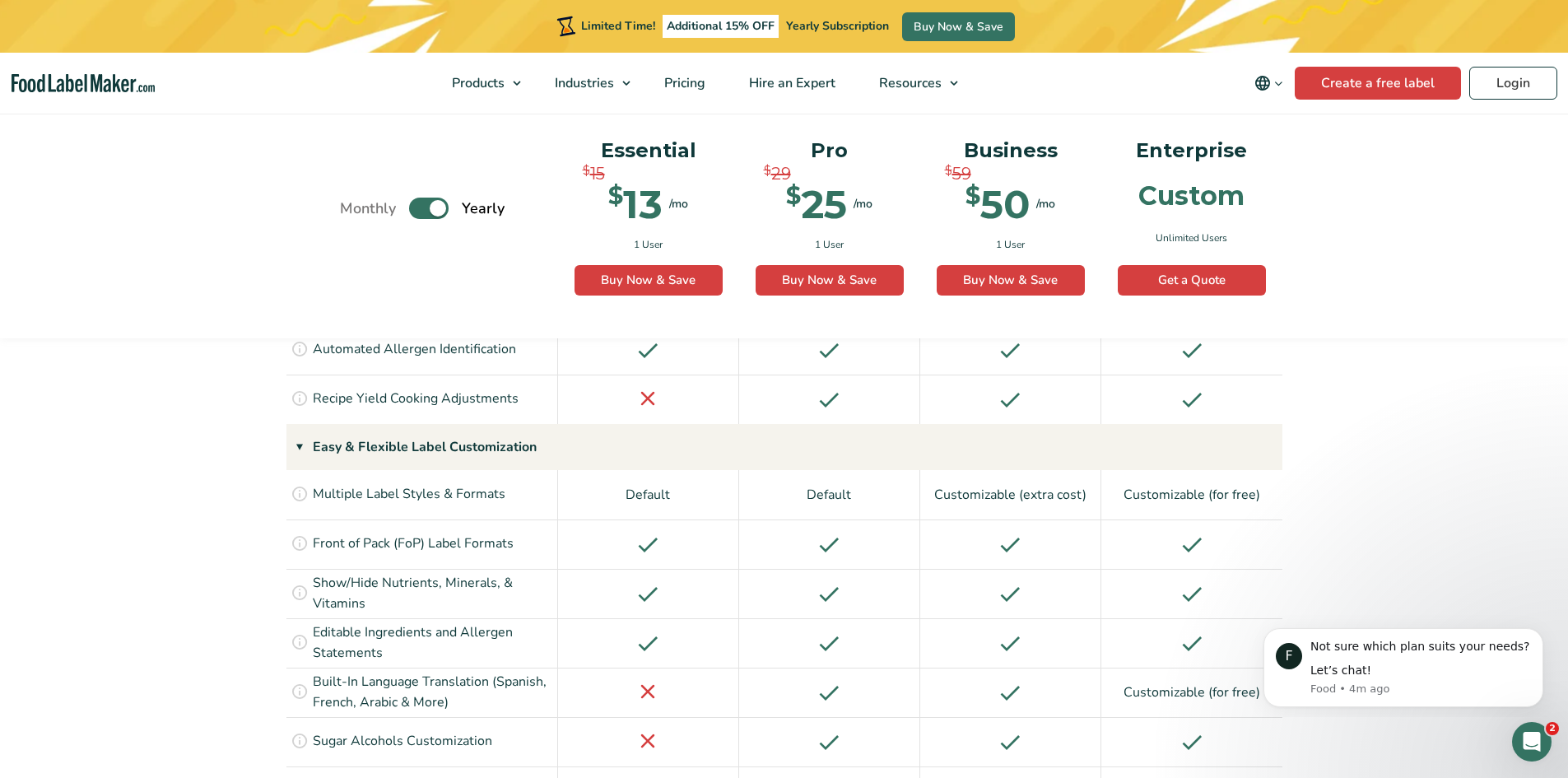
scroll to position [1565, 0]
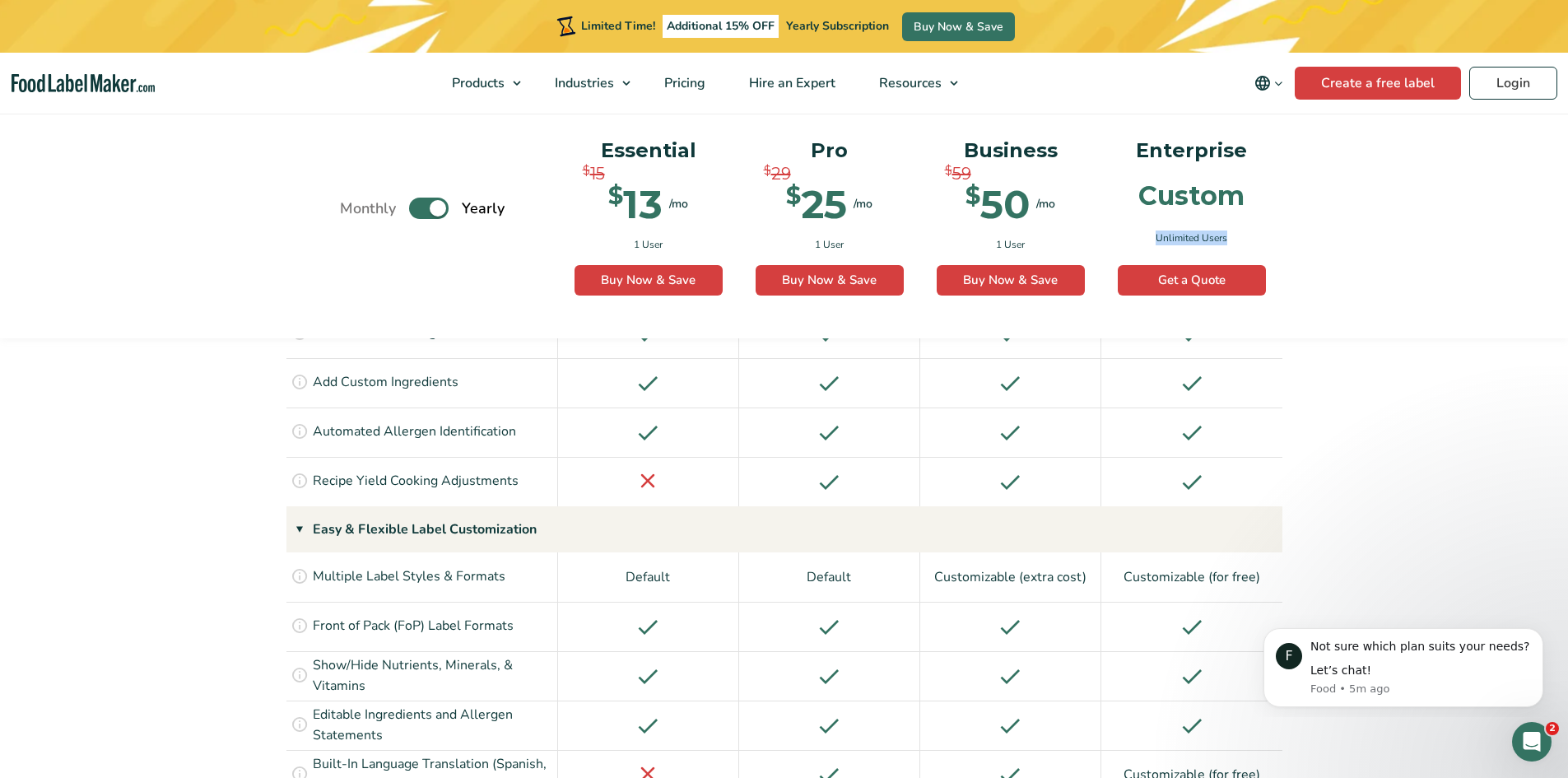
drag, startPoint x: 1230, startPoint y: 236, endPoint x: 1140, endPoint y: 236, distance: 90.0
click at [1140, 236] on div "Unlimited Users" at bounding box center [1192, 237] width 148 height 24
copy span "Unlimited Users"
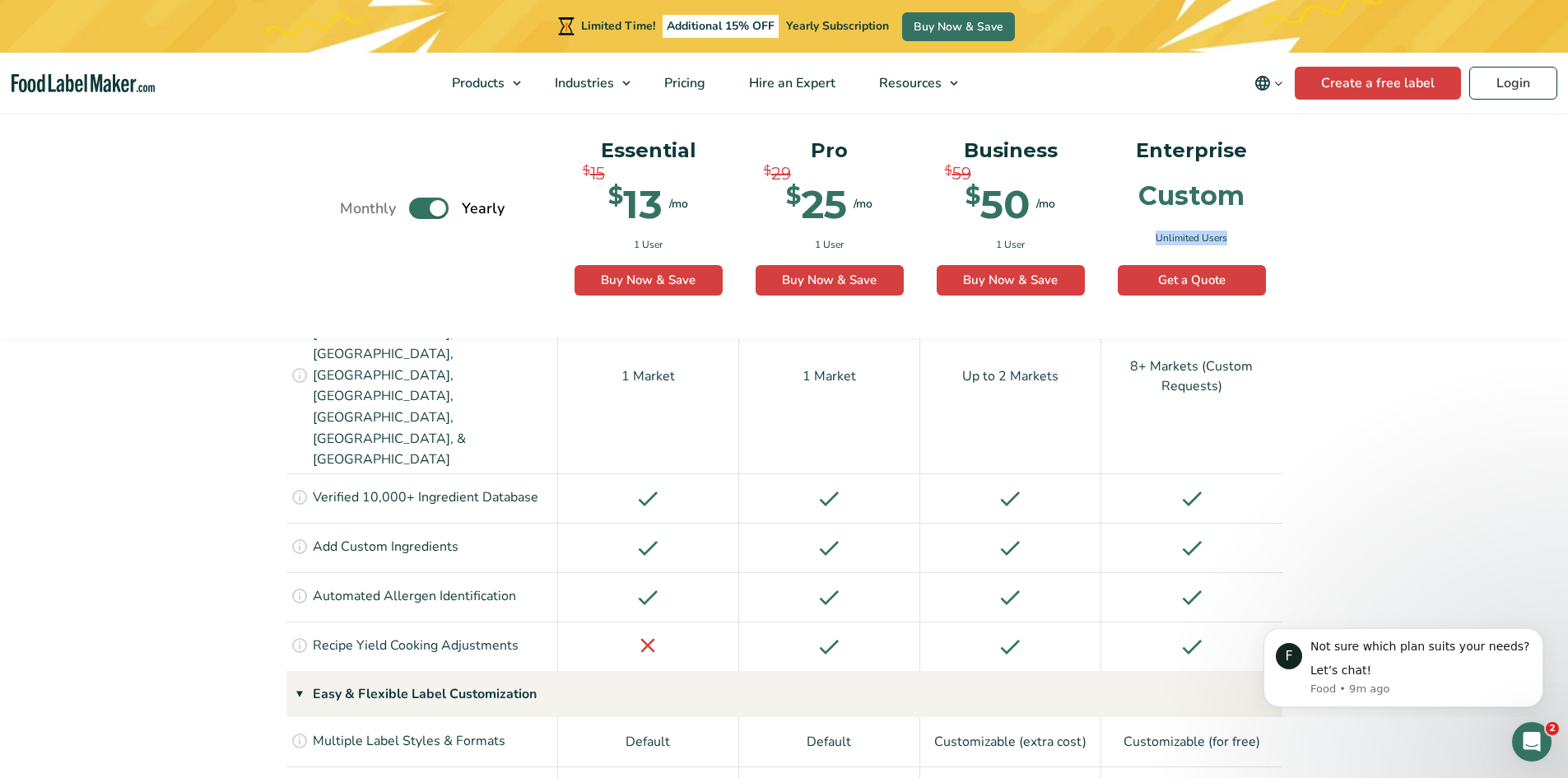
scroll to position [988, 0]
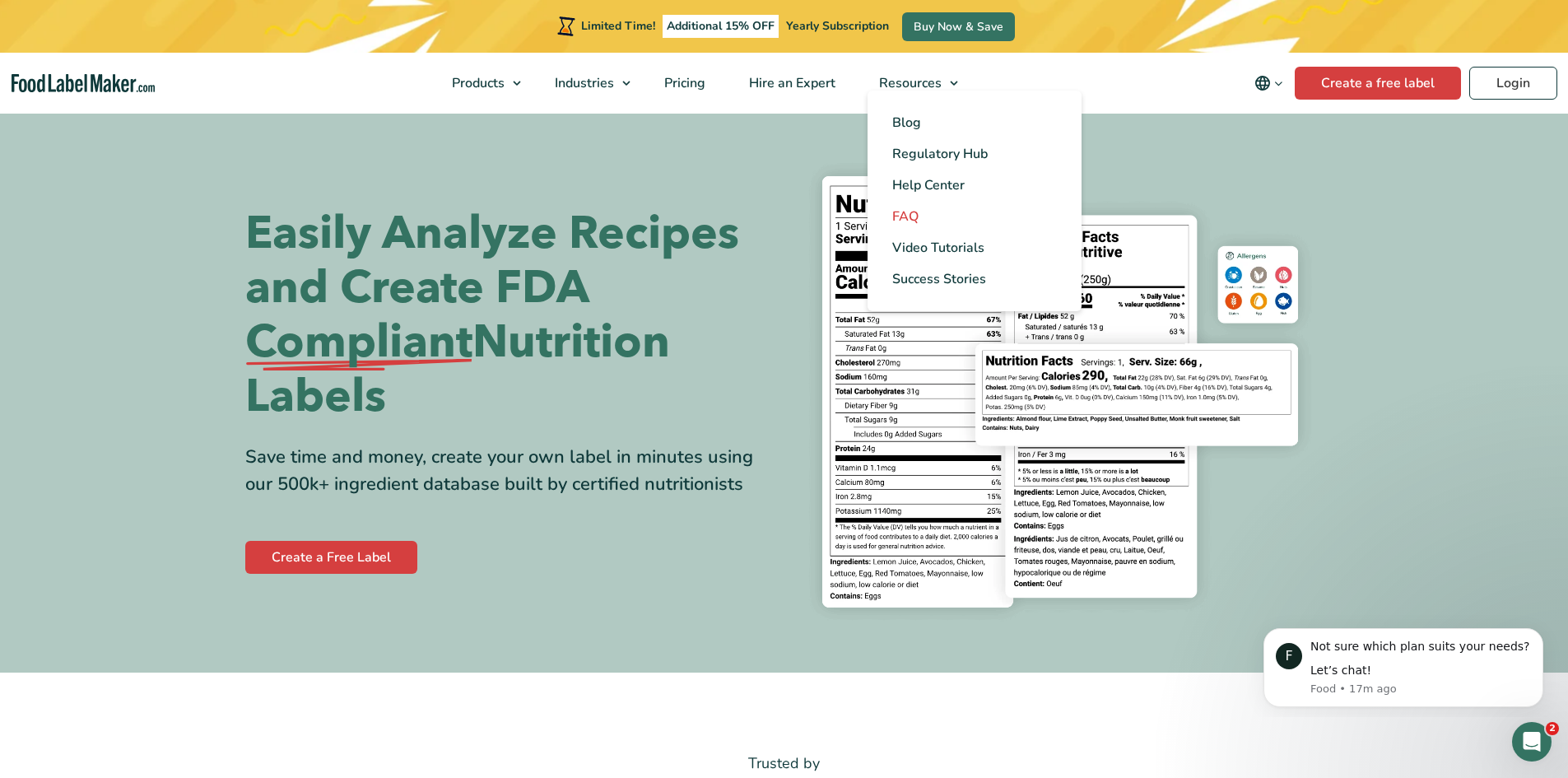
click at [917, 215] on span "FAQ" at bounding box center [905, 217] width 26 height 18
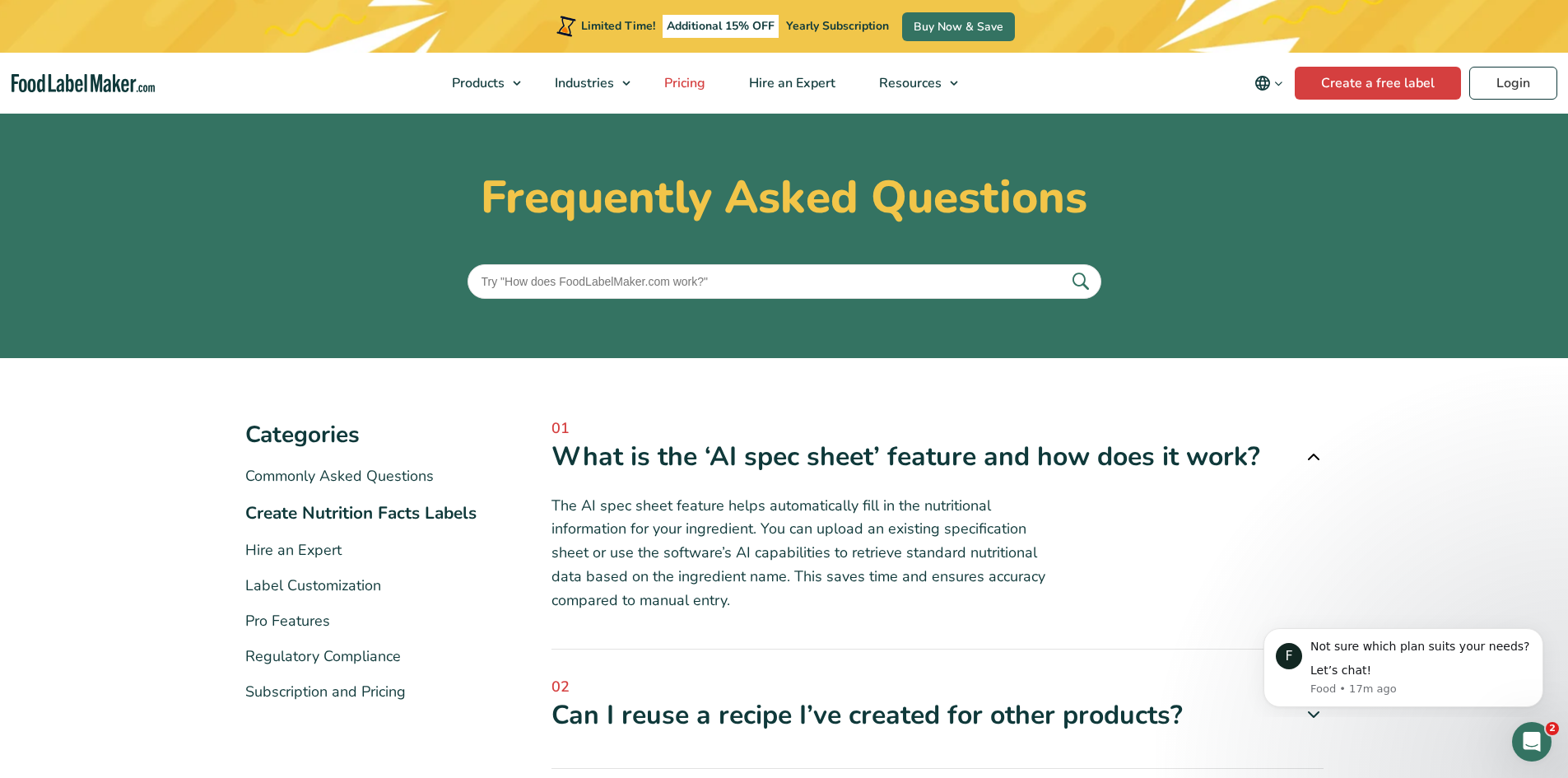
click at [679, 80] on span "Pricing" at bounding box center [683, 83] width 48 height 18
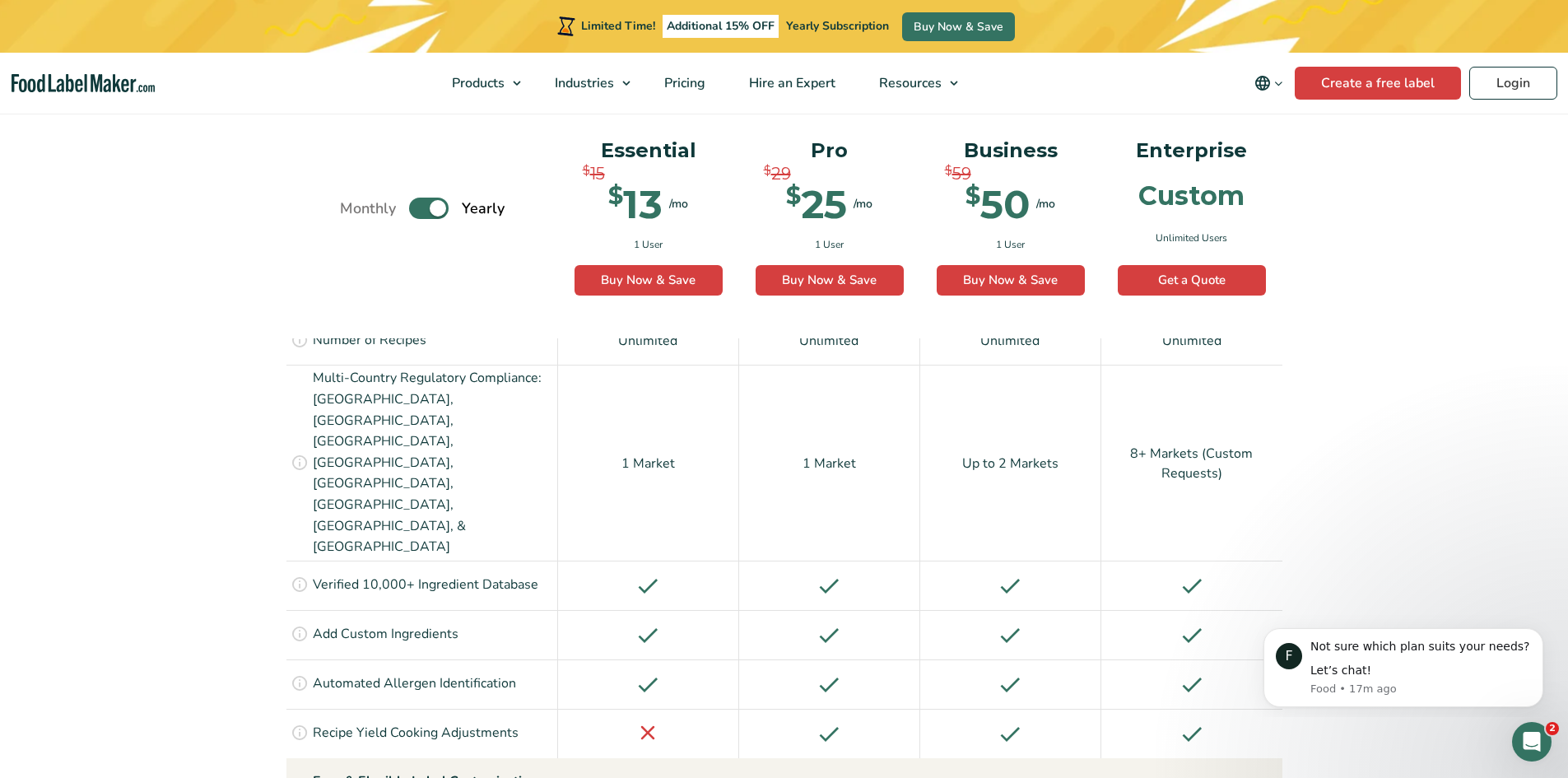
scroll to position [1071, 0]
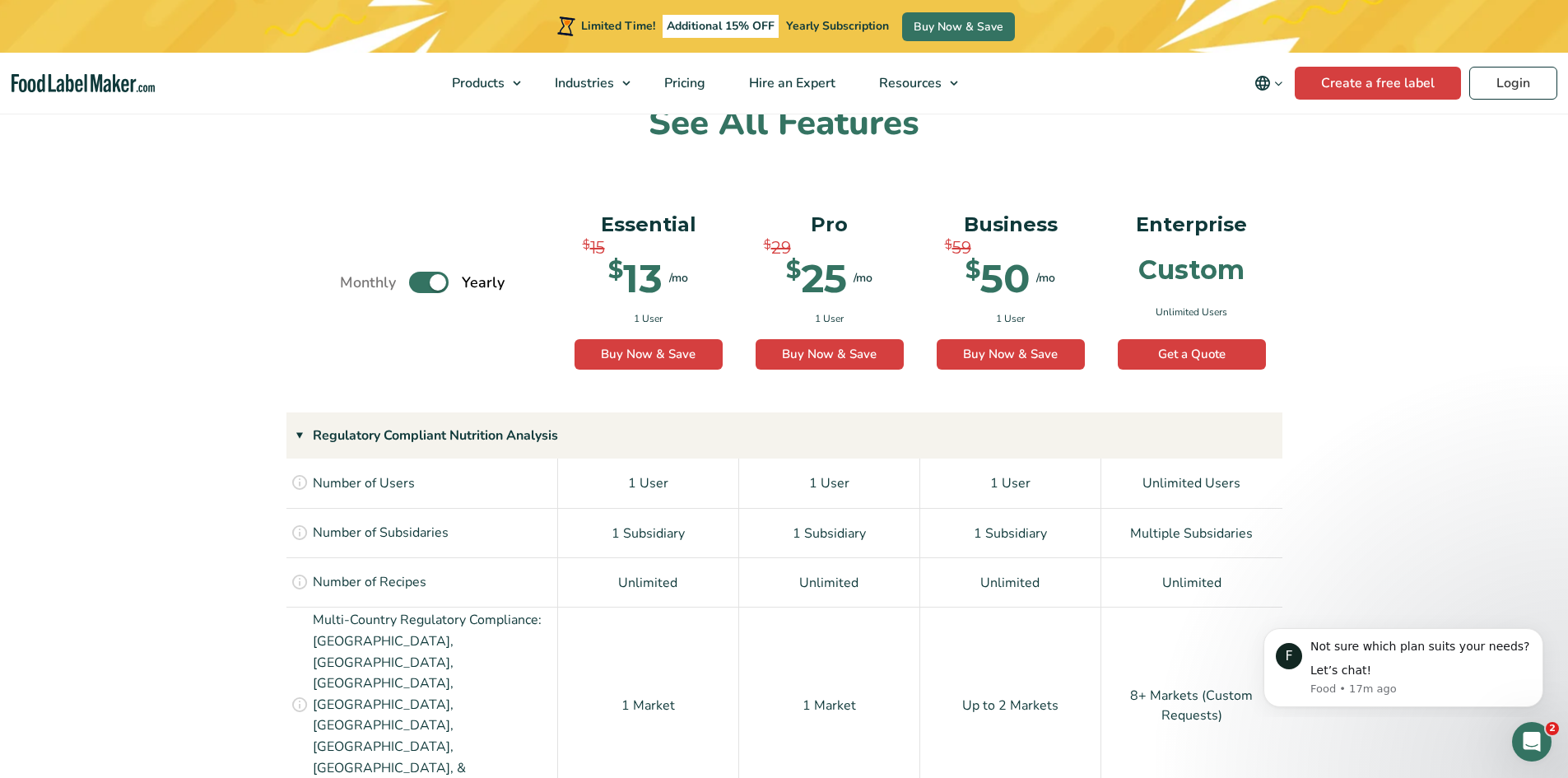
click at [303, 438] on icon at bounding box center [303, 436] width 20 height 13
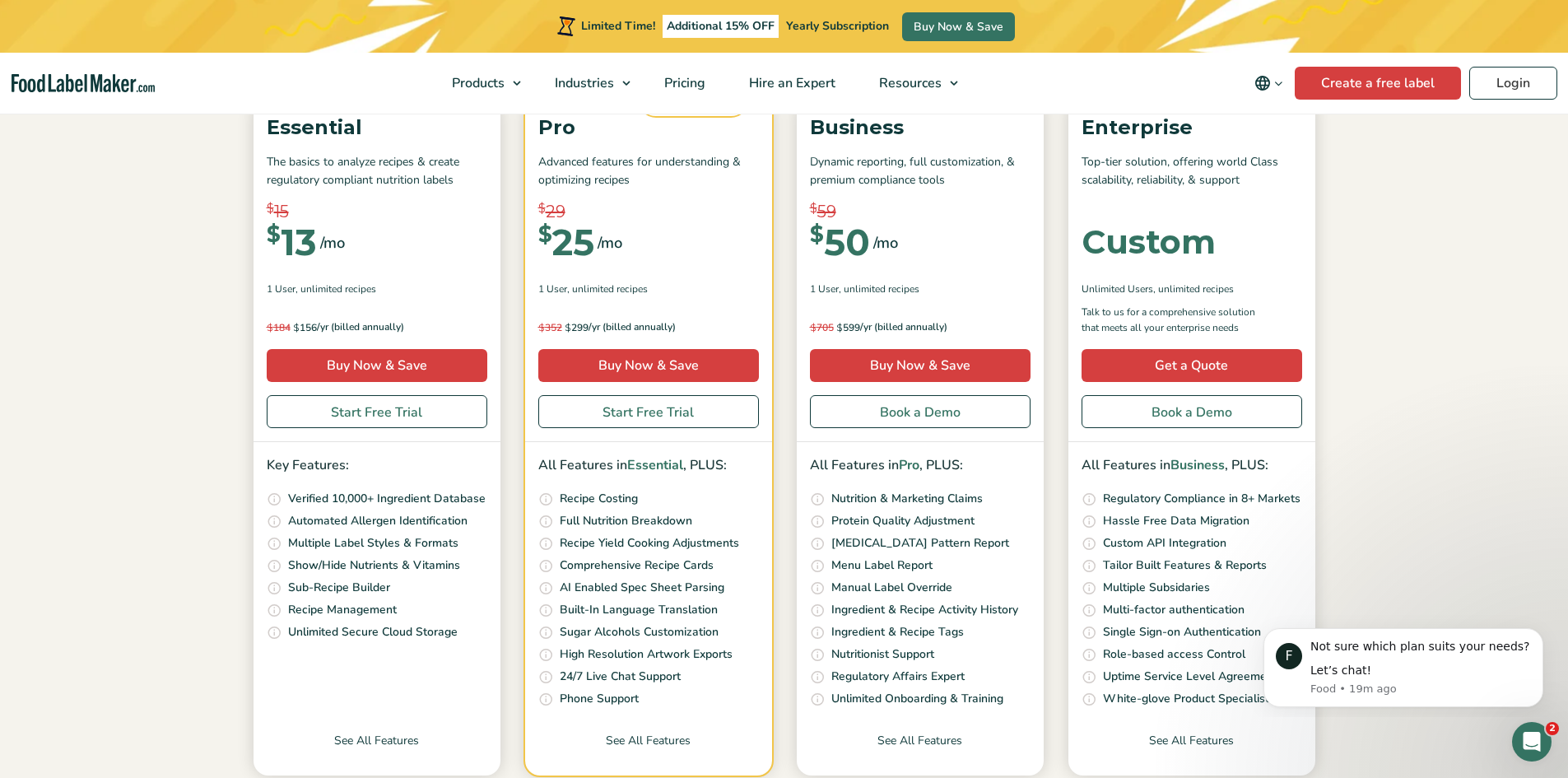
scroll to position [247, 0]
